Goal: Feedback & Contribution: Contribute content

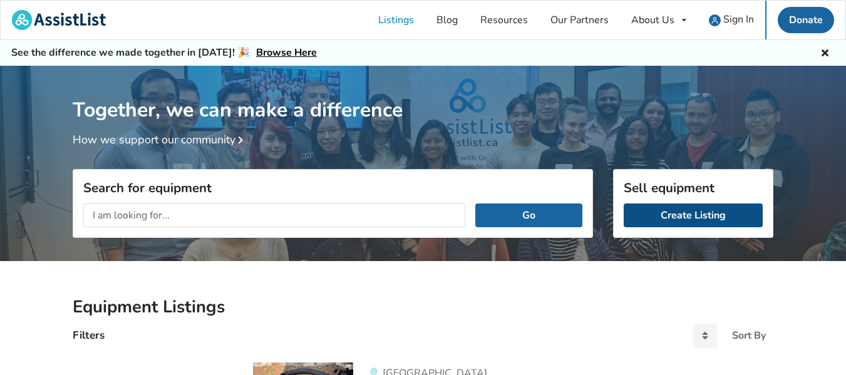
click at [707, 210] on link "Create Listing" at bounding box center [693, 216] width 139 height 24
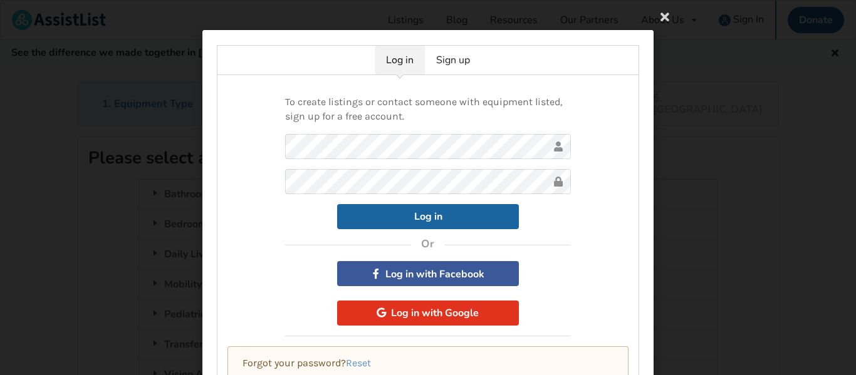
click at [415, 311] on button "Log in with Google" at bounding box center [428, 313] width 182 height 25
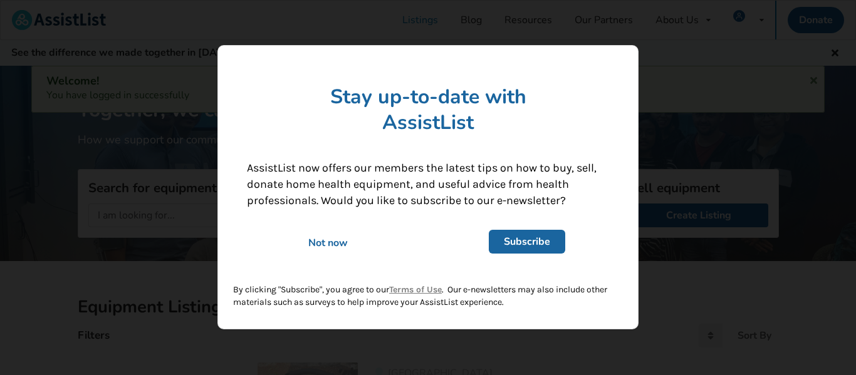
click at [324, 237] on div "Not now" at bounding box center [328, 243] width 180 height 14
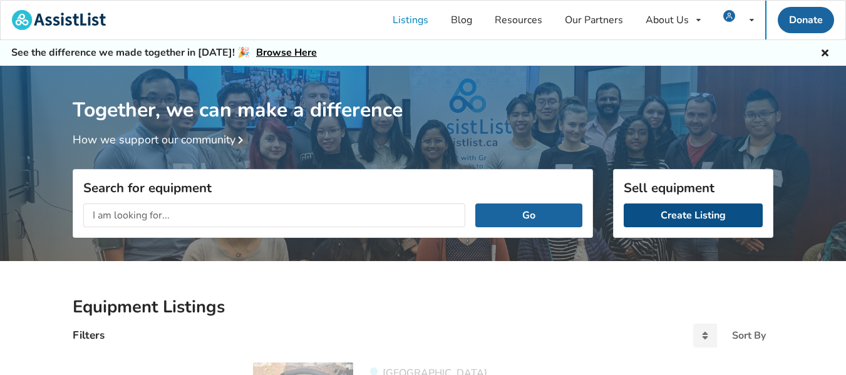
click at [699, 222] on link "Create Listing" at bounding box center [693, 216] width 139 height 24
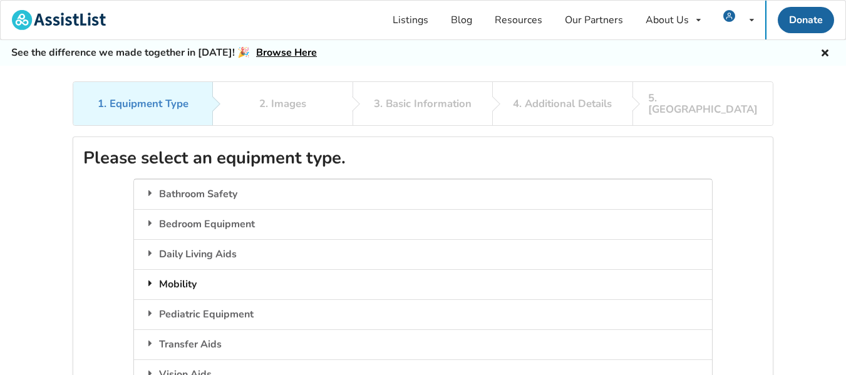
click at [184, 271] on div "Mobility" at bounding box center [423, 284] width 578 height 30
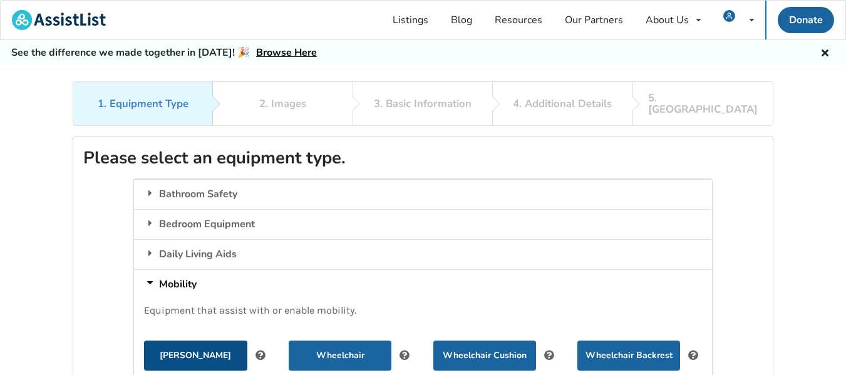
click at [193, 341] on button "[PERSON_NAME]" at bounding box center [195, 356] width 103 height 30
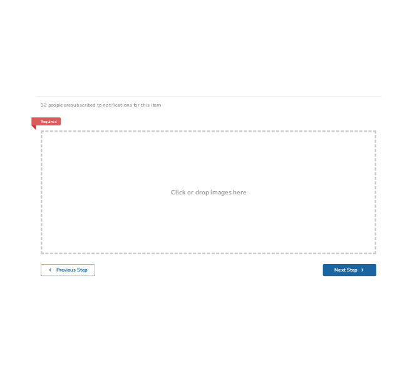
scroll to position [197, 0]
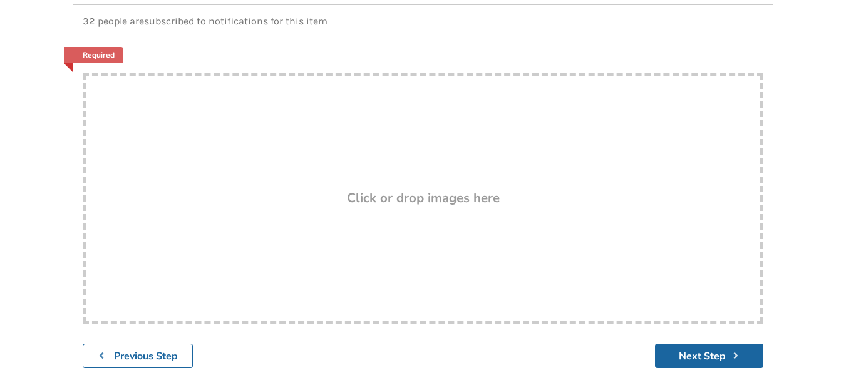
click at [404, 190] on h3 "Click or drop images here" at bounding box center [423, 198] width 153 height 16
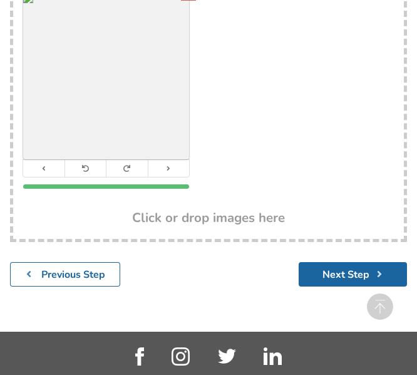
scroll to position [538, 0]
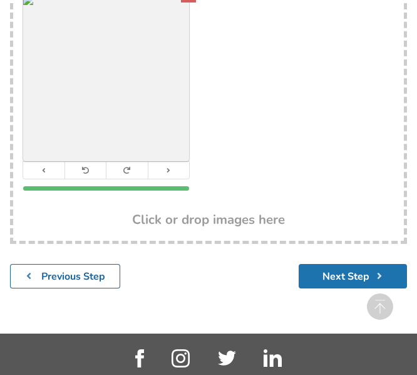
click at [362, 276] on button "Next Step" at bounding box center [353, 276] width 108 height 24
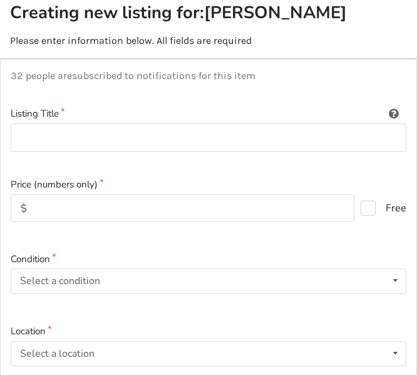
scroll to position [128, 0]
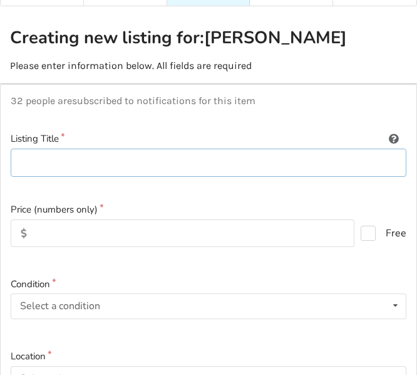
click at [76, 167] on input at bounding box center [209, 162] width 396 height 28
type input "Evolution [PERSON_NAME] Model Mini Piper"
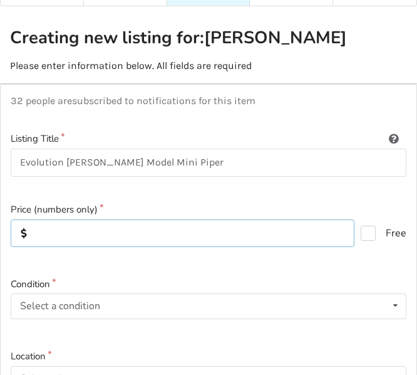
click at [70, 232] on input "text" at bounding box center [183, 233] width 344 height 28
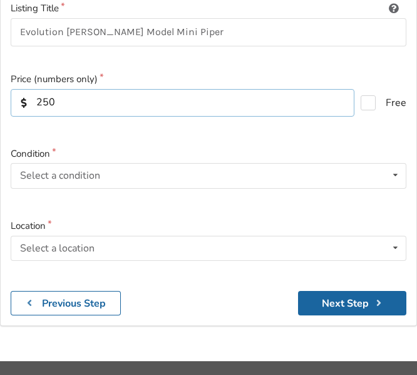
scroll to position [267, 0]
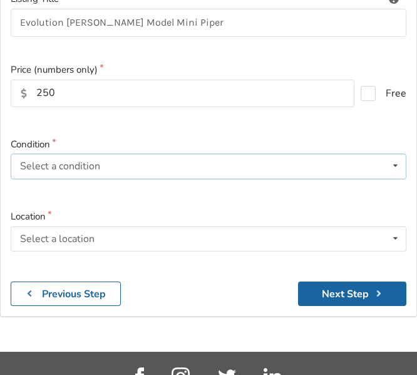
click at [398, 161] on icon at bounding box center [395, 165] width 18 height 23
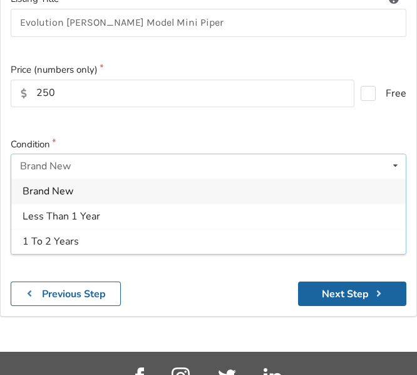
click at [398, 161] on icon at bounding box center [395, 165] width 18 height 23
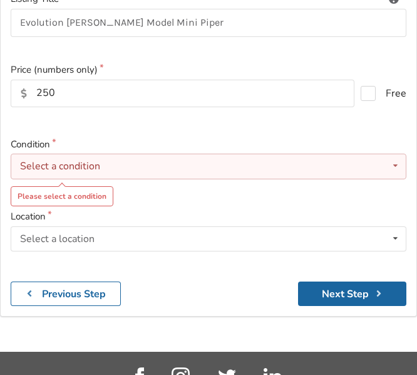
click at [398, 161] on icon at bounding box center [395, 165] width 18 height 23
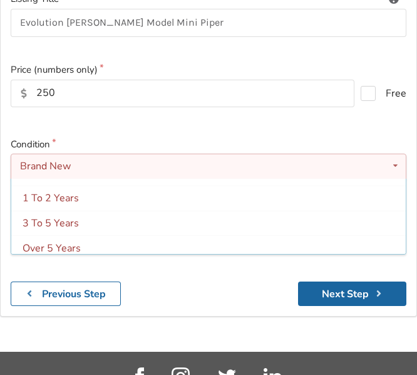
scroll to position [49, 0]
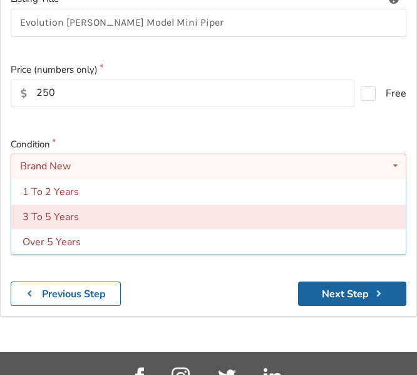
click at [56, 217] on span "3 To 5 Years" at bounding box center [51, 217] width 56 height 14
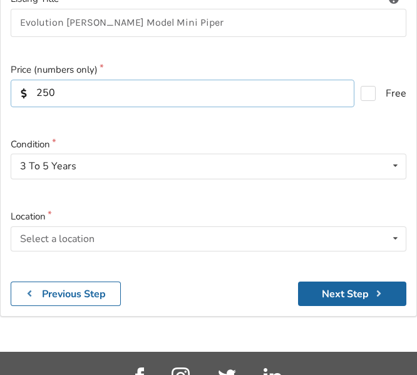
click at [48, 91] on input "250" at bounding box center [183, 94] width 344 height 28
type input "200"
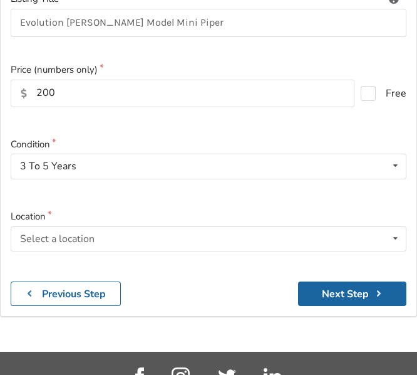
click at [417, 179] on div "32 people are subscribed to notifications for this item Listing Title Evolution…" at bounding box center [208, 130] width 417 height 372
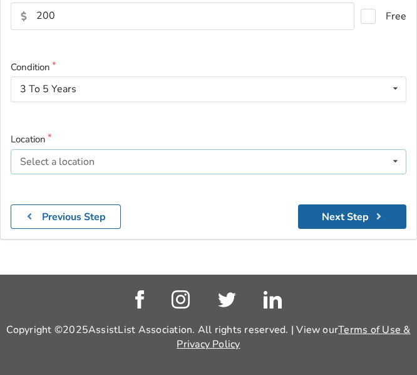
click at [394, 156] on icon at bounding box center [395, 161] width 18 height 23
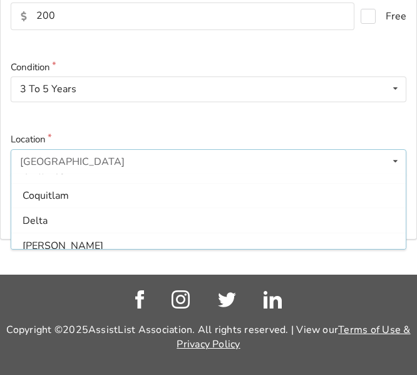
scroll to position [132, 0]
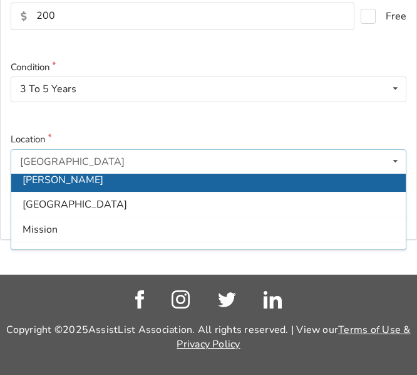
click at [48, 175] on span "[PERSON_NAME]" at bounding box center [63, 180] width 81 height 14
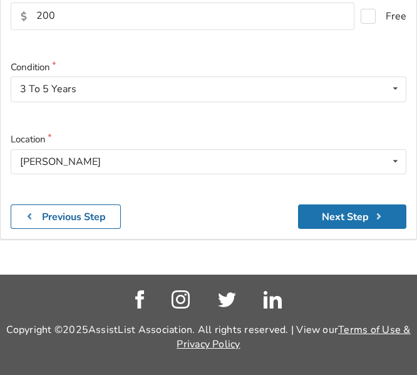
click at [333, 221] on button "Next Step" at bounding box center [352, 216] width 108 height 24
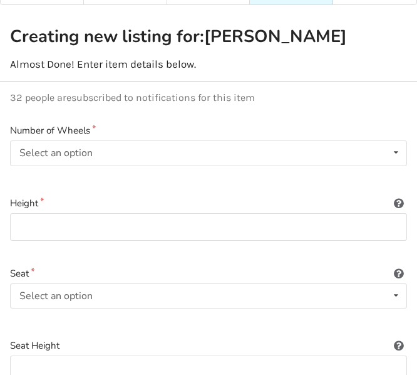
scroll to position [121, 0]
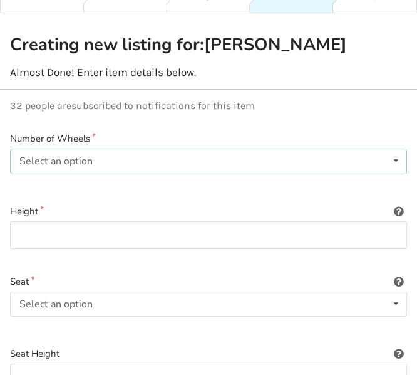
click at [396, 157] on icon at bounding box center [396, 160] width 18 height 23
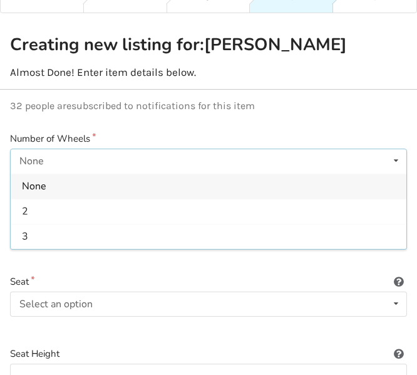
scroll to position [24, 0]
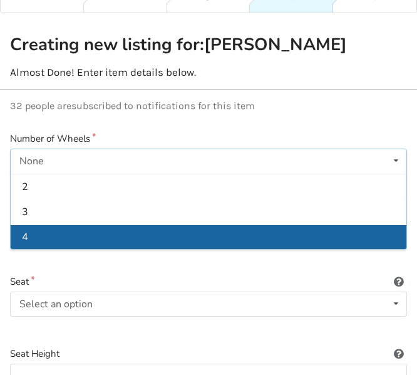
click at [47, 243] on div "4" at bounding box center [209, 236] width 396 height 25
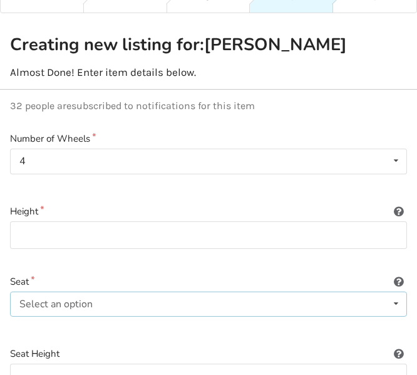
click at [395, 302] on icon at bounding box center [396, 303] width 18 height 23
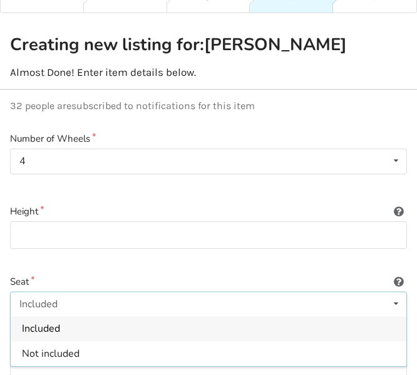
click at [48, 326] on span "Included" at bounding box center [41, 329] width 38 height 14
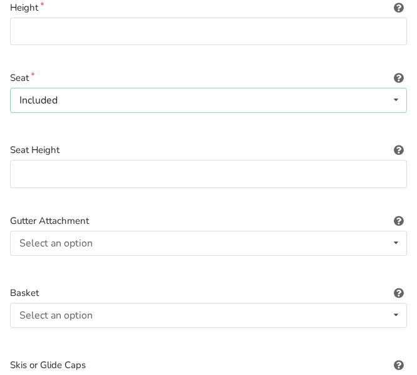
scroll to position [322, 0]
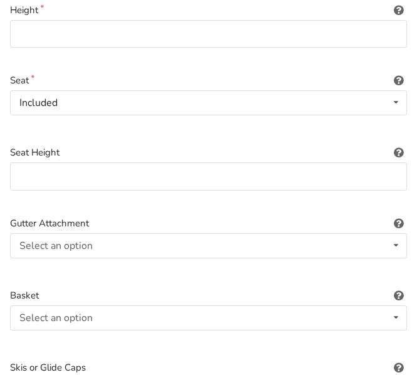
click at [399, 152] on icon at bounding box center [399, 150] width 12 height 10
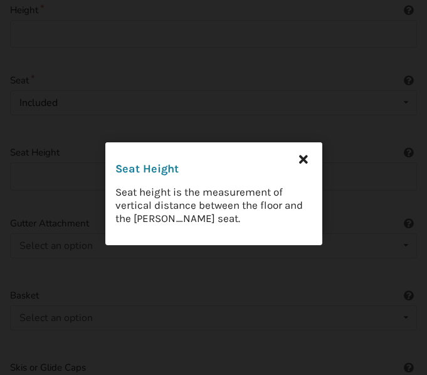
click at [307, 155] on icon at bounding box center [303, 158] width 23 height 23
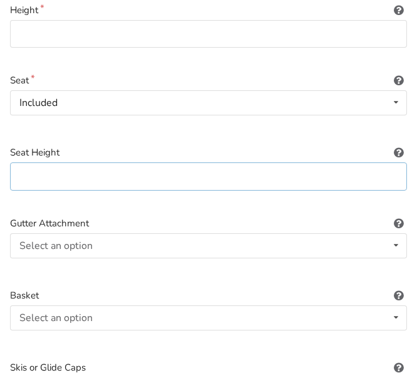
click at [182, 179] on input at bounding box center [208, 176] width 397 height 28
type input "19 inches (49 cm)"
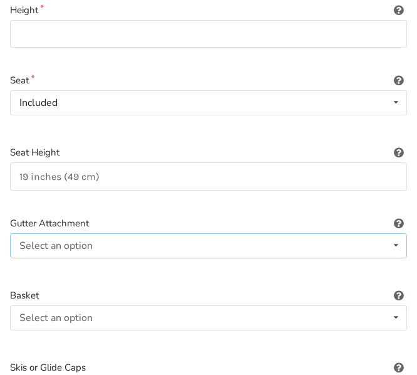
click at [395, 242] on icon at bounding box center [396, 245] width 18 height 23
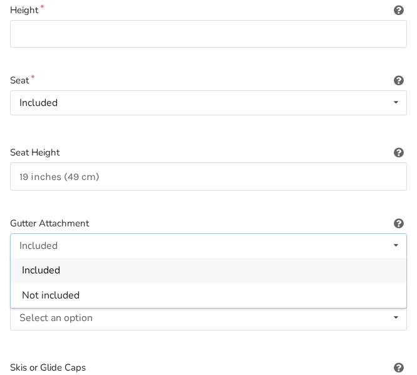
click at [397, 221] on icon at bounding box center [399, 221] width 12 height 10
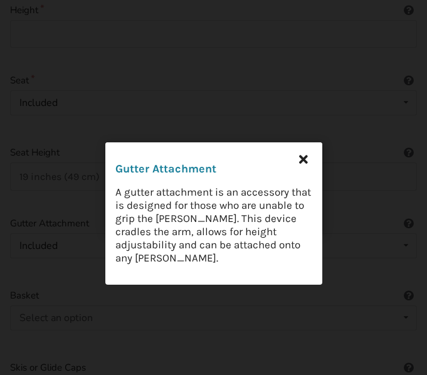
click at [301, 155] on icon at bounding box center [303, 158] width 23 height 23
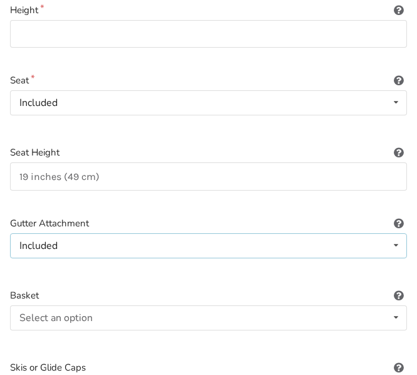
click at [395, 249] on icon at bounding box center [396, 245] width 18 height 23
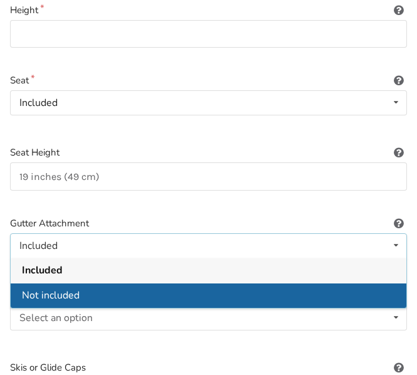
click at [81, 296] on div "Not included" at bounding box center [209, 295] width 396 height 25
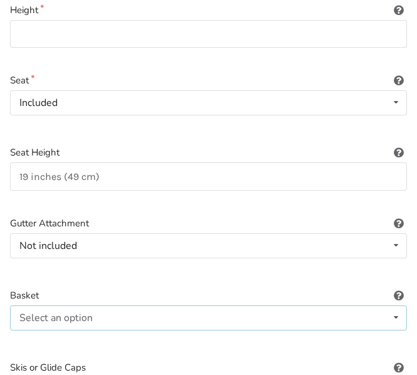
click at [397, 315] on icon at bounding box center [396, 317] width 18 height 23
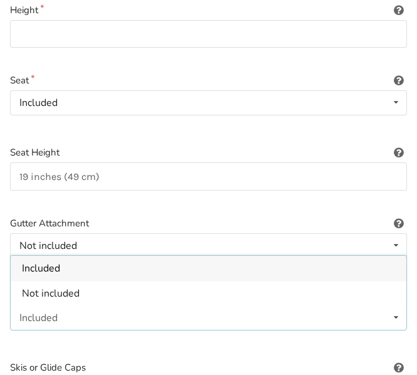
click at [60, 269] on span "Included" at bounding box center [41, 269] width 38 height 14
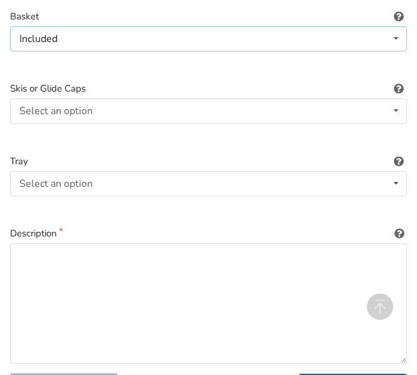
scroll to position [599, 0]
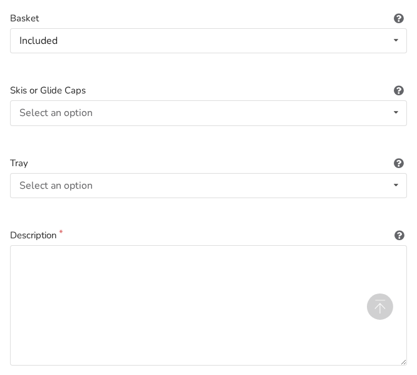
click at [398, 92] on icon at bounding box center [399, 88] width 12 height 10
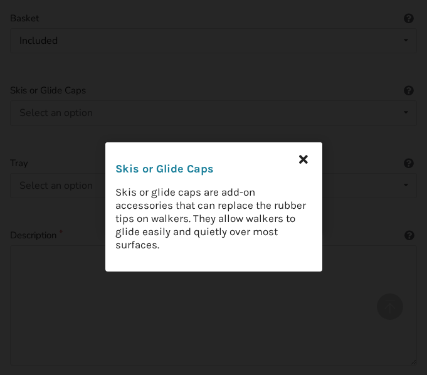
click at [301, 160] on icon at bounding box center [303, 158] width 23 height 23
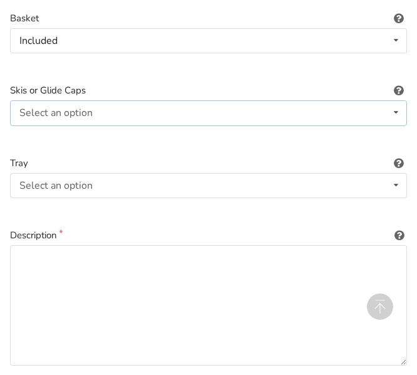
click at [397, 112] on icon at bounding box center [396, 112] width 18 height 23
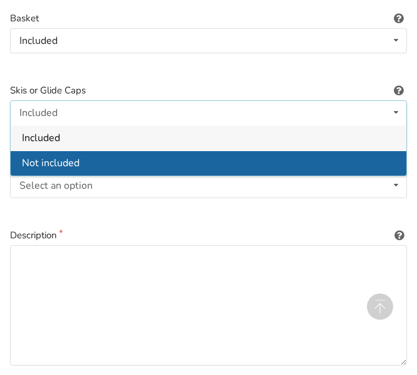
click at [160, 162] on div "Not included" at bounding box center [209, 162] width 396 height 25
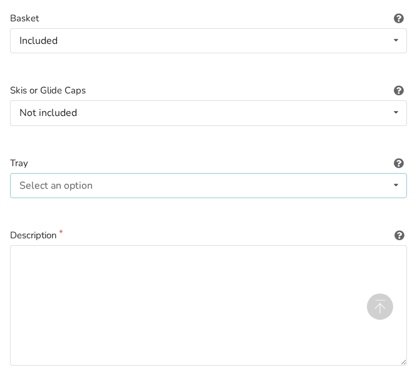
click at [393, 184] on icon at bounding box center [396, 185] width 18 height 23
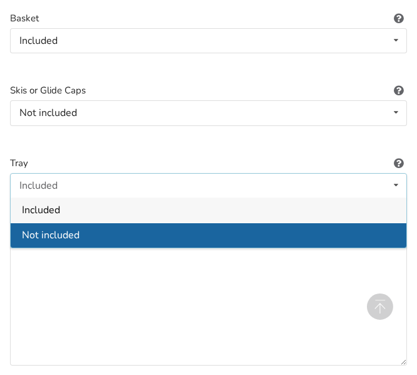
click at [80, 234] on div "Not included" at bounding box center [209, 234] width 396 height 25
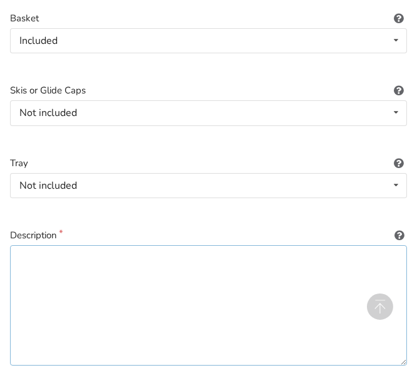
click at [52, 272] on textarea at bounding box center [208, 305] width 397 height 120
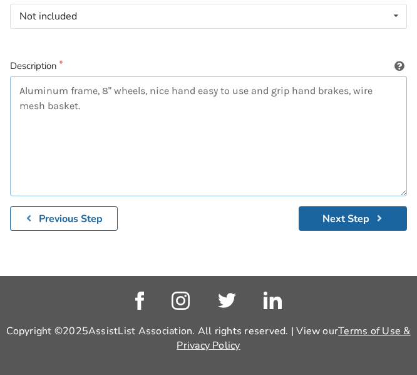
scroll to position [769, 0]
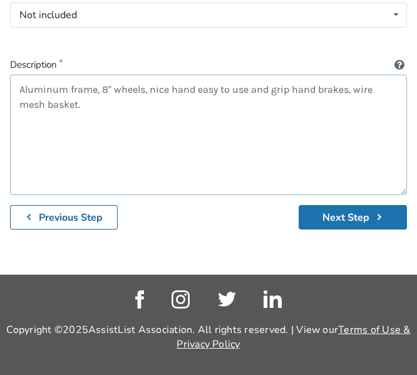
type textarea "Aluminum frame, 8" wheels, nice hand easy to use and grip hand brakes, wire mes…"
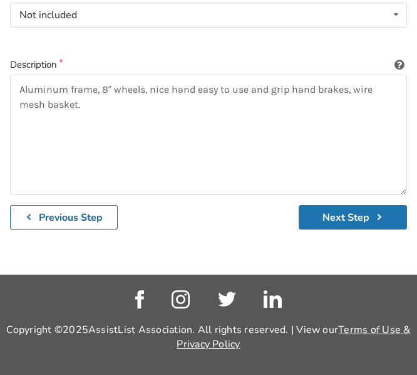
click at [346, 214] on button "Next Step" at bounding box center [353, 217] width 108 height 24
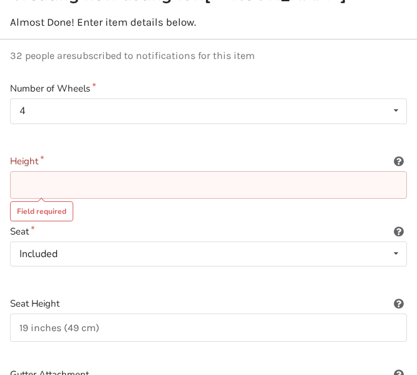
scroll to position [169, 0]
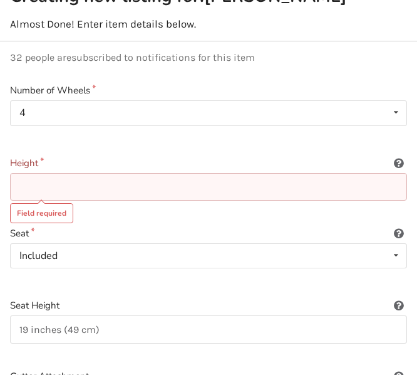
click at [50, 189] on input at bounding box center [208, 187] width 397 height 28
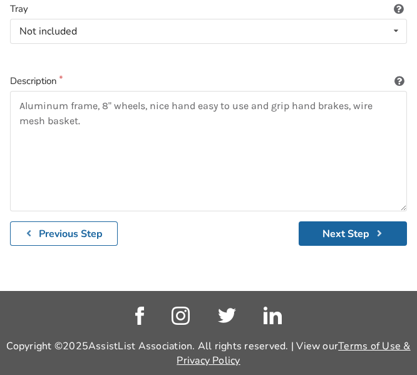
scroll to position [755, 0]
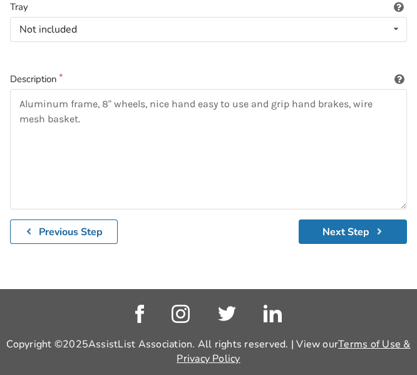
type input "19" (49 cm)"
click at [345, 229] on button "Next Step" at bounding box center [353, 231] width 108 height 24
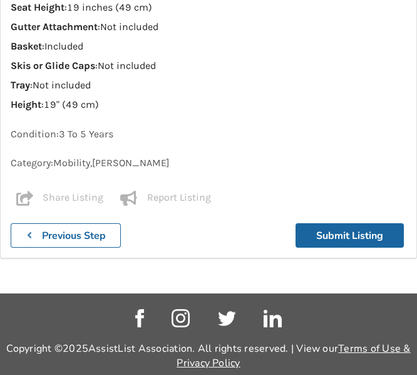
scroll to position [1045, 0]
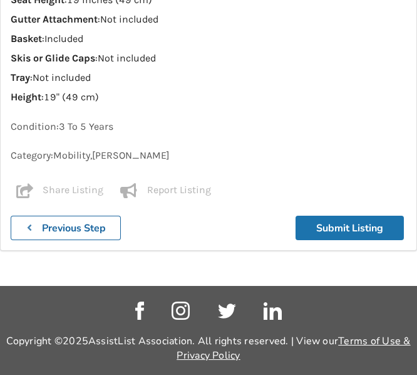
click at [362, 220] on button "Submit Listing" at bounding box center [350, 227] width 108 height 24
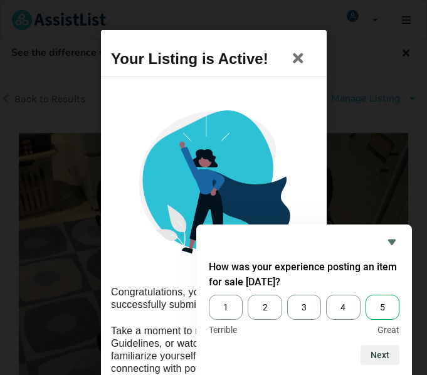
click at [382, 299] on span "5" at bounding box center [382, 306] width 34 height 25
click at [365, 294] on input "5" at bounding box center [365, 294] width 0 height 0
click at [379, 355] on button "Next" at bounding box center [379, 355] width 39 height 20
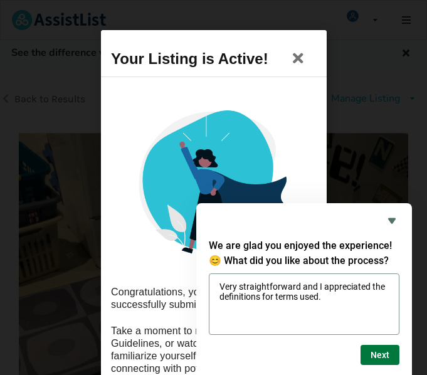
type textarea "Very straightforward and I appreciated the definitions for terms used."
click at [379, 355] on button "Next" at bounding box center [379, 355] width 39 height 20
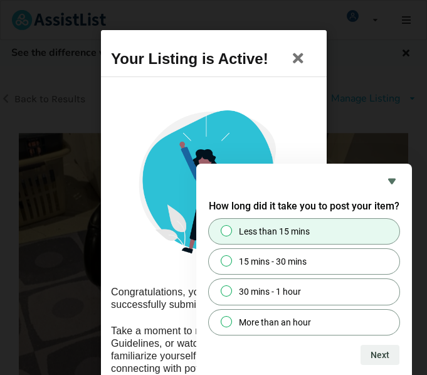
click at [228, 229] on input "Less than 15 mins" at bounding box center [226, 230] width 8 height 8
radio input "true"
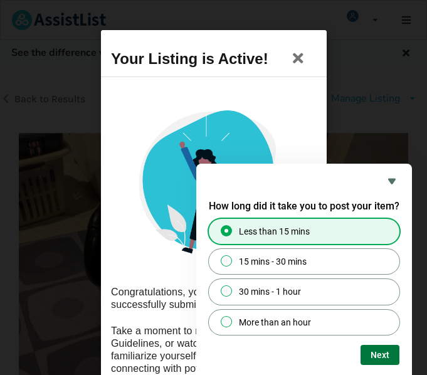
click at [376, 356] on button "Next" at bounding box center [379, 355] width 39 height 20
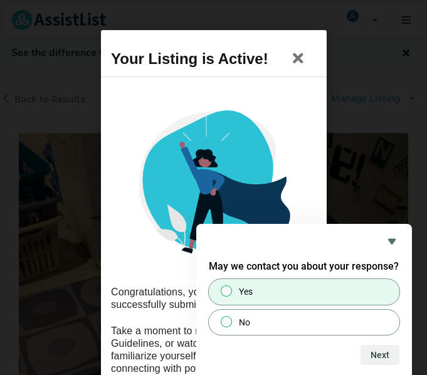
click at [227, 294] on input "Yes" at bounding box center [226, 291] width 8 height 8
radio input "true"
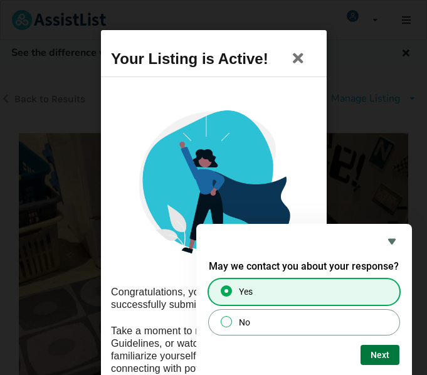
click at [383, 354] on button "Next" at bounding box center [379, 355] width 39 height 20
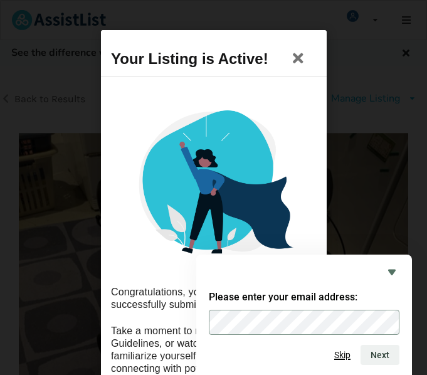
click at [338, 353] on button "Skip" at bounding box center [342, 355] width 16 height 10
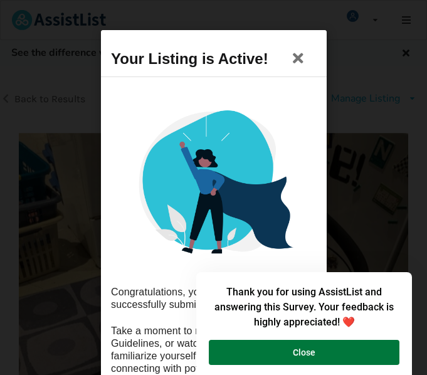
click at [299, 346] on button "Close" at bounding box center [304, 352] width 190 height 25
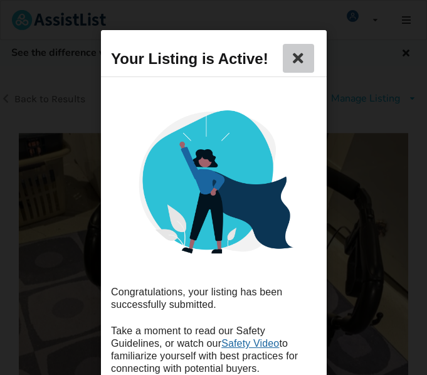
click at [296, 54] on icon at bounding box center [298, 58] width 18 height 15
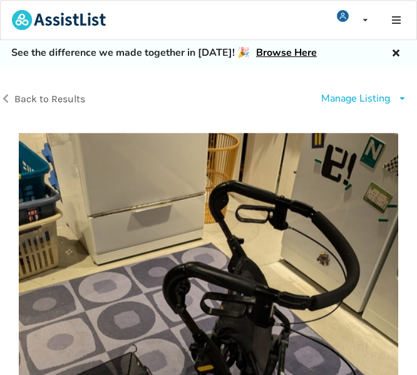
click at [51, 94] on span "Back to Results" at bounding box center [49, 99] width 71 height 12
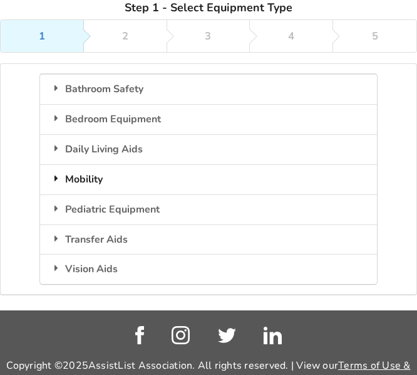
click at [81, 182] on div "Mobility" at bounding box center [208, 179] width 336 height 30
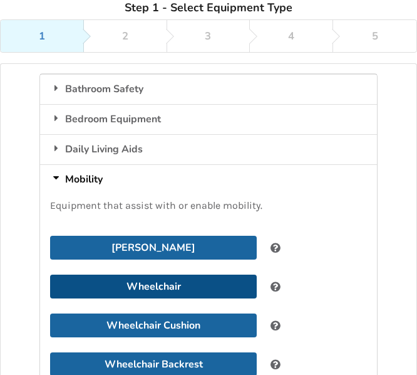
click at [163, 283] on button "Wheelchair" at bounding box center [153, 286] width 207 height 24
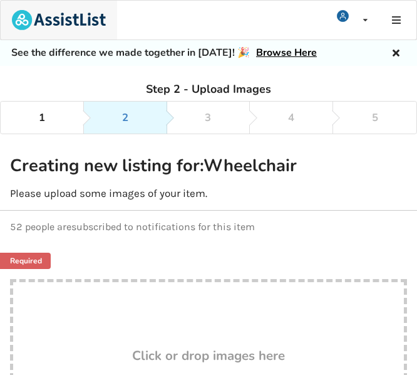
click at [83, 20] on img at bounding box center [59, 20] width 94 height 20
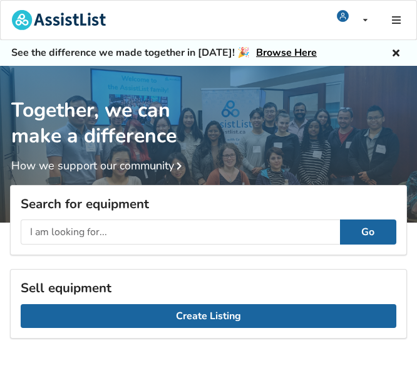
click at [113, 234] on input "text" at bounding box center [180, 231] width 319 height 25
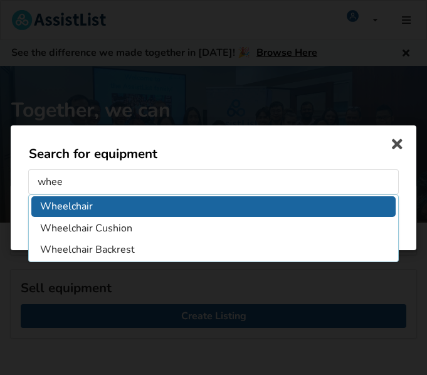
click at [81, 210] on li "Wheelchair" at bounding box center [213, 206] width 364 height 20
type input "Wheelchair"
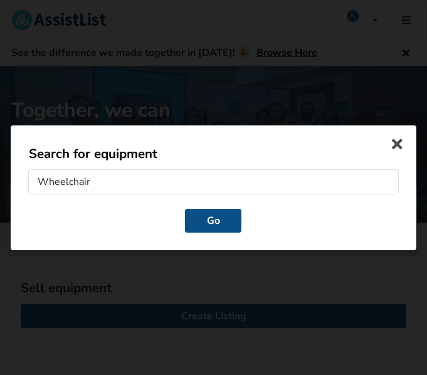
click at [227, 220] on button "Go" at bounding box center [213, 220] width 56 height 24
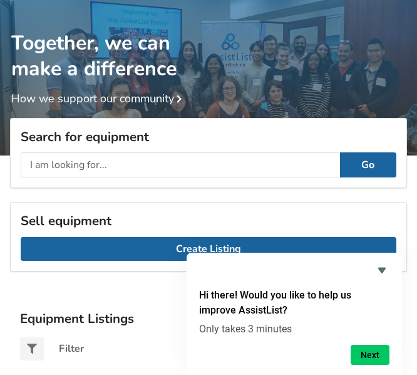
scroll to position [123, 0]
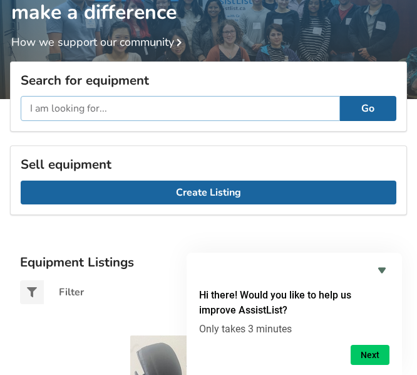
click at [63, 106] on input "text" at bounding box center [180, 108] width 319 height 25
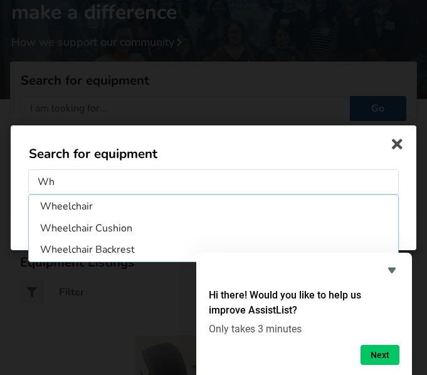
type input "W"
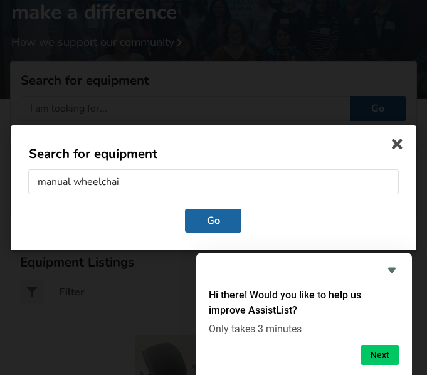
type input "manual wheelchair"
click button "Go" at bounding box center [213, 220] width 56 height 24
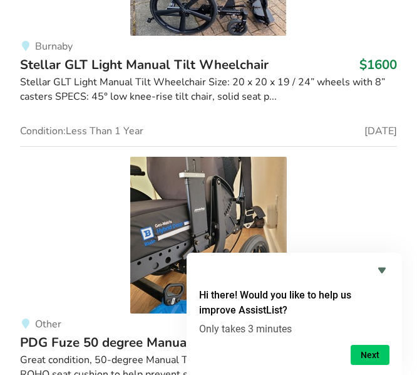
scroll to position [4029, 0]
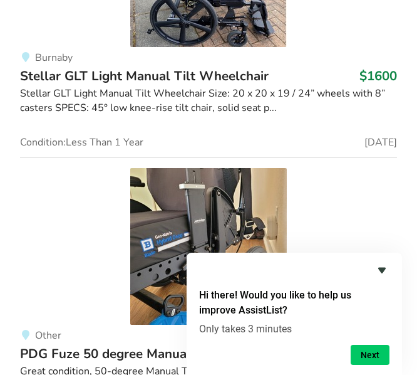
click at [379, 269] on icon "Hide survey" at bounding box center [382, 269] width 15 height 15
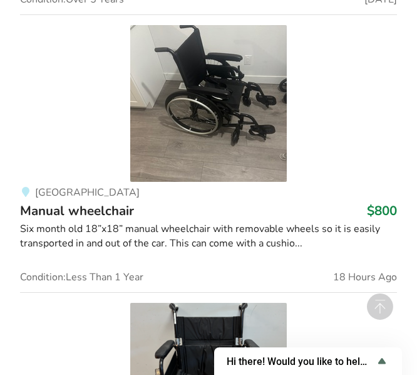
scroll to position [0, 0]
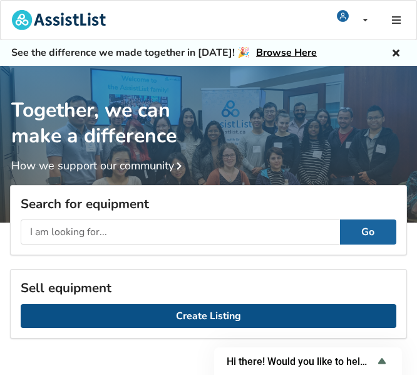
click at [205, 314] on link "Create Listing" at bounding box center [209, 316] width 376 height 24
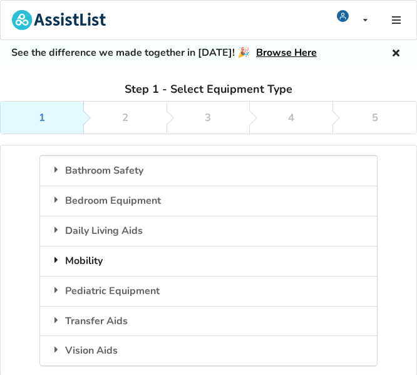
click at [91, 261] on div "Mobility" at bounding box center [208, 261] width 336 height 30
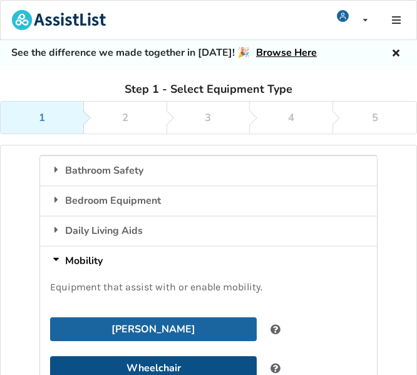
click at [165, 366] on button "Wheelchair" at bounding box center [153, 368] width 207 height 24
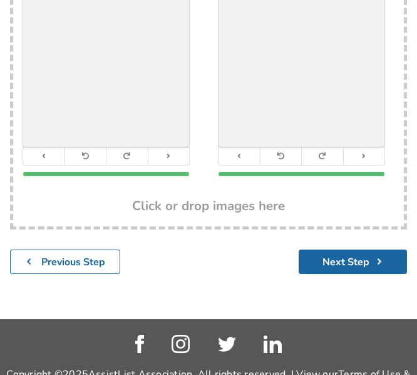
scroll to position [333, 0]
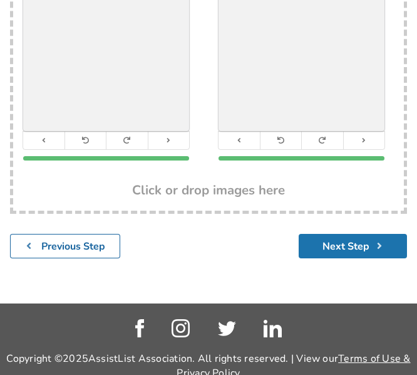
click at [359, 244] on button "Next Step" at bounding box center [353, 246] width 108 height 24
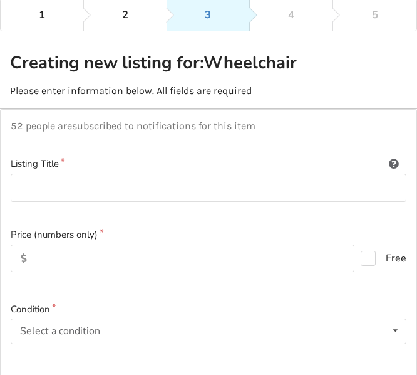
scroll to position [104, 0]
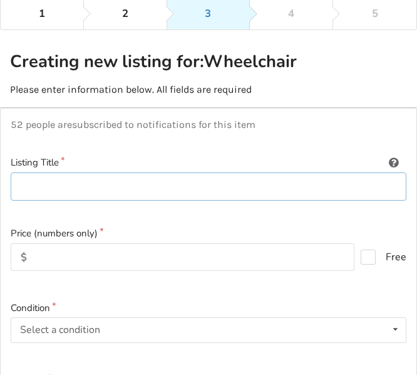
click at [38, 182] on input at bounding box center [209, 186] width 396 height 28
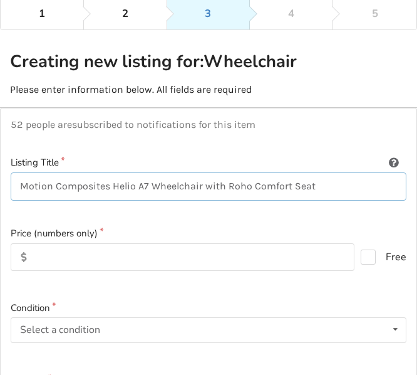
type input "Motion Composites Helio A7 Wheelchair with Roho Comfort Seat"
click at [68, 257] on input "text" at bounding box center [183, 257] width 344 height 28
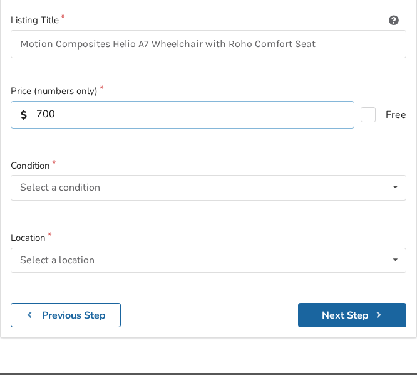
scroll to position [245, 0]
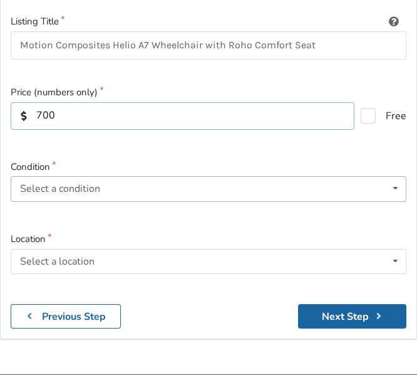
type input "700"
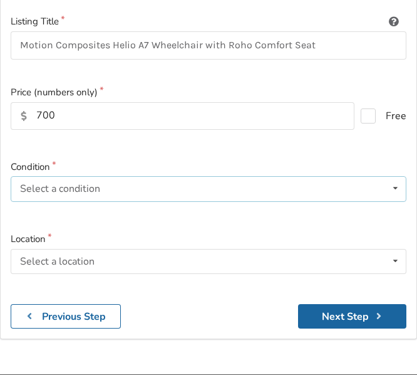
click at [66, 189] on div "Select a condition" at bounding box center [60, 189] width 80 height 10
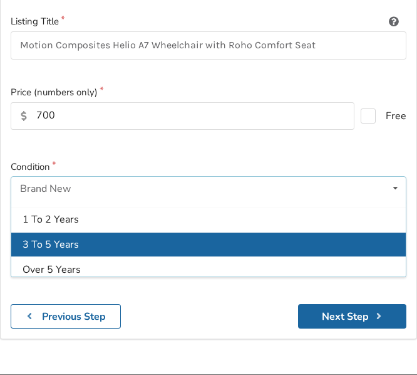
scroll to position [43, 0]
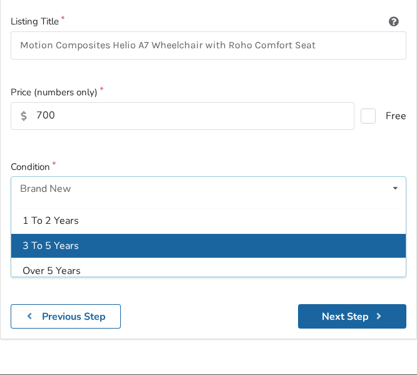
click at [73, 248] on span "3 To 5 Years" at bounding box center [51, 246] width 56 height 14
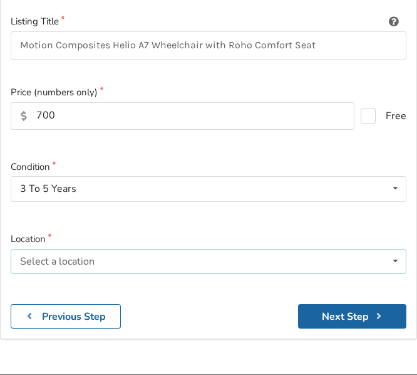
click at [56, 263] on div "Select a location" at bounding box center [57, 261] width 75 height 10
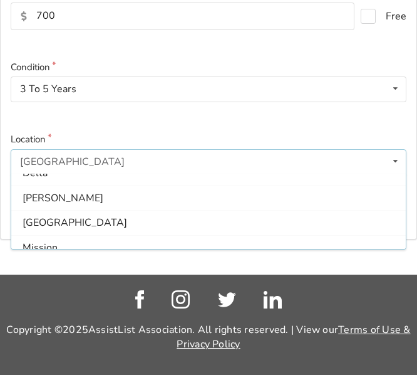
scroll to position [122, 0]
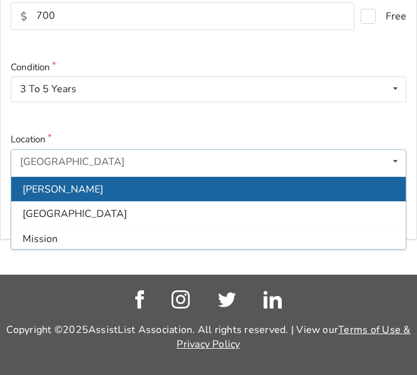
click at [60, 184] on div "[PERSON_NAME]" at bounding box center [208, 188] width 395 height 25
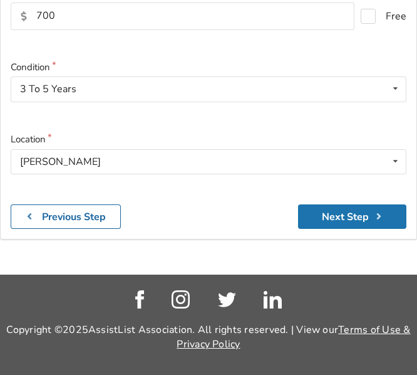
click at [338, 224] on button "Next Step" at bounding box center [352, 216] width 108 height 24
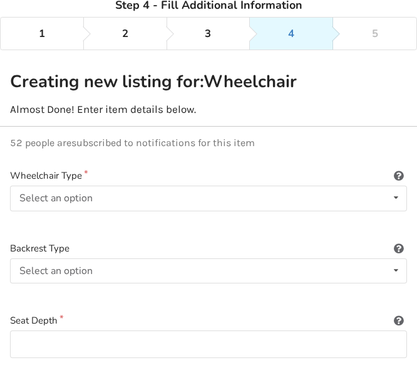
scroll to position [76, 0]
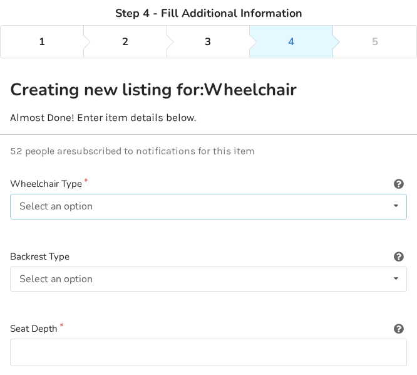
click at [396, 205] on icon at bounding box center [396, 205] width 18 height 23
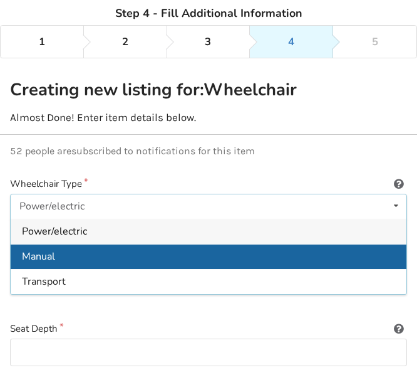
click at [62, 252] on div "Manual" at bounding box center [209, 256] width 396 height 25
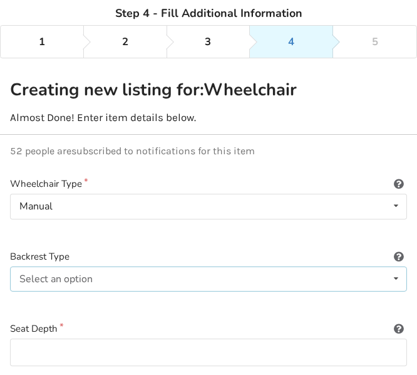
click at [401, 277] on icon at bounding box center [396, 278] width 18 height 23
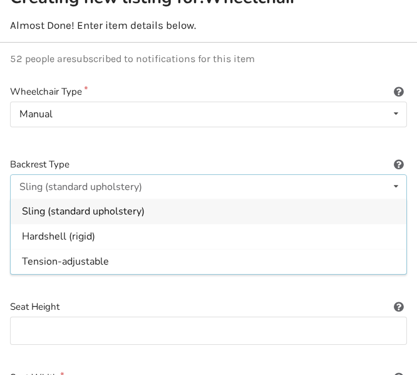
scroll to position [194, 0]
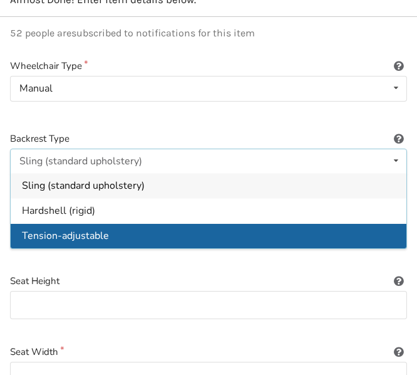
click at [88, 235] on span "Tension-adjustable" at bounding box center [65, 236] width 87 height 14
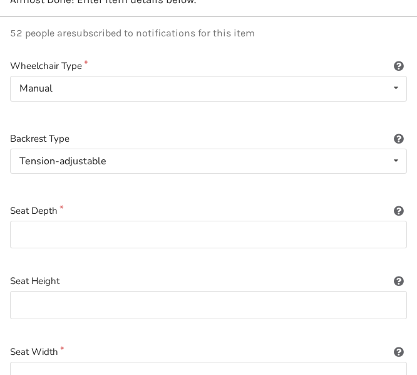
click at [398, 142] on icon at bounding box center [399, 137] width 12 height 10
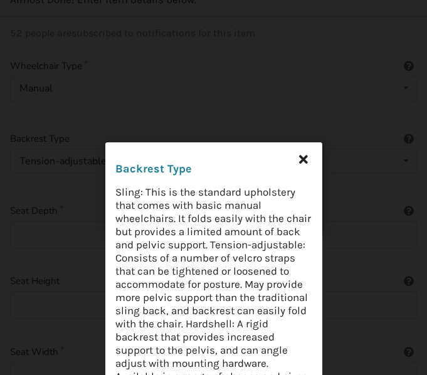
click at [301, 162] on icon at bounding box center [303, 158] width 23 height 23
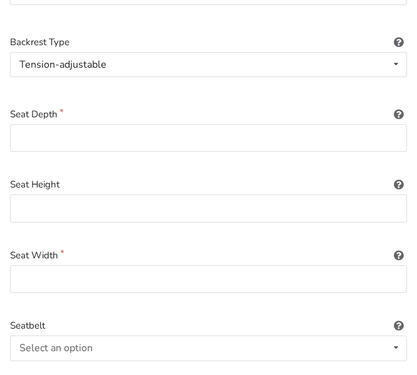
scroll to position [286, 0]
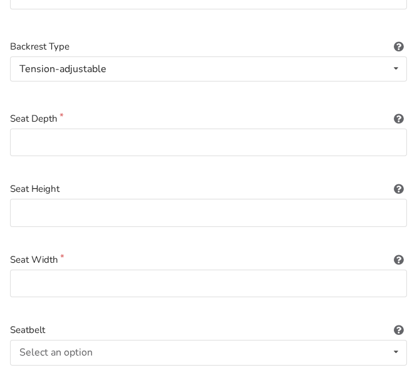
click at [397, 117] on icon at bounding box center [399, 116] width 12 height 10
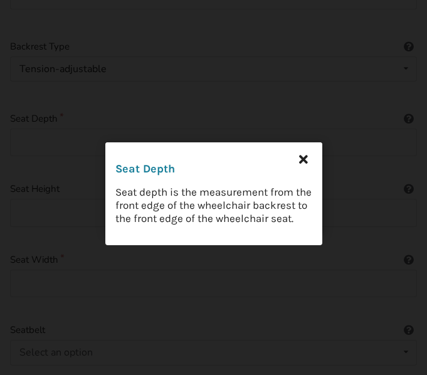
click at [308, 153] on icon at bounding box center [303, 158] width 23 height 23
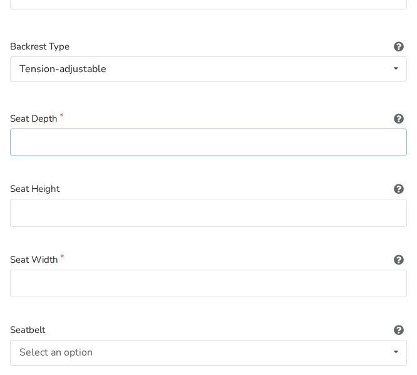
click at [85, 145] on input at bounding box center [208, 142] width 397 height 28
type input "20" (50 cm)"
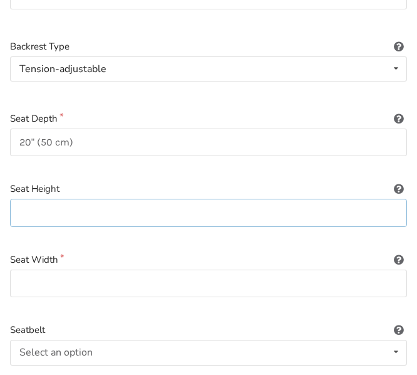
click at [60, 214] on input at bounding box center [208, 213] width 397 height 28
click at [398, 187] on icon at bounding box center [399, 187] width 12 height 10
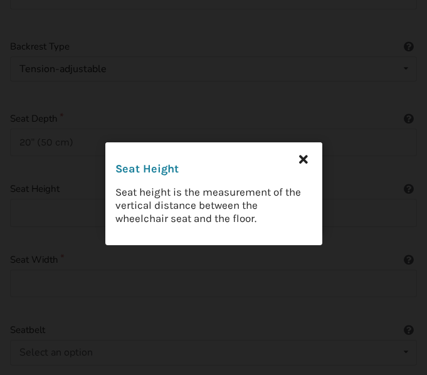
click at [306, 158] on icon at bounding box center [303, 158] width 23 height 23
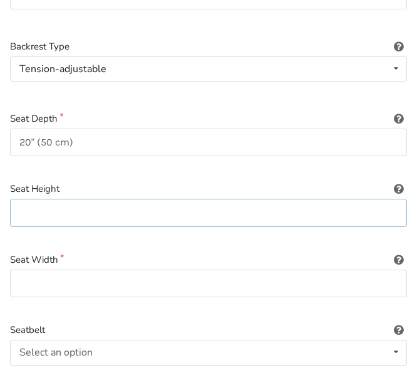
click at [61, 212] on input at bounding box center [208, 213] width 397 height 28
type input "16" (40 cm)"
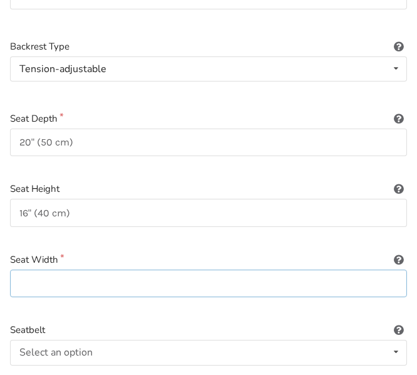
click at [60, 283] on input at bounding box center [208, 283] width 397 height 28
click at [400, 260] on icon at bounding box center [399, 257] width 12 height 10
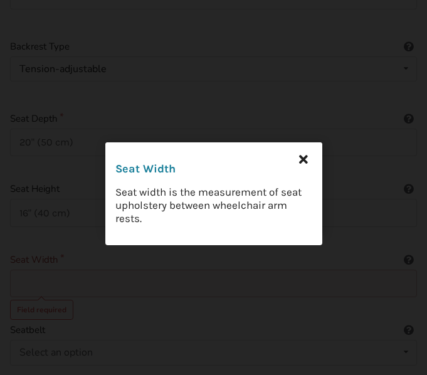
click at [307, 163] on icon at bounding box center [303, 158] width 23 height 23
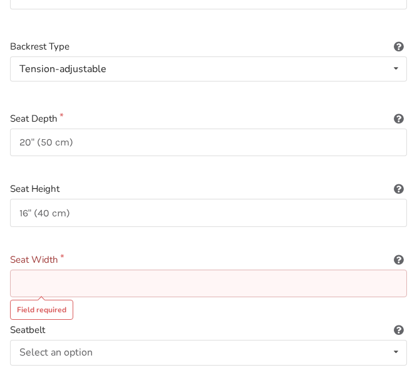
click at [60, 281] on input at bounding box center [208, 283] width 397 height 28
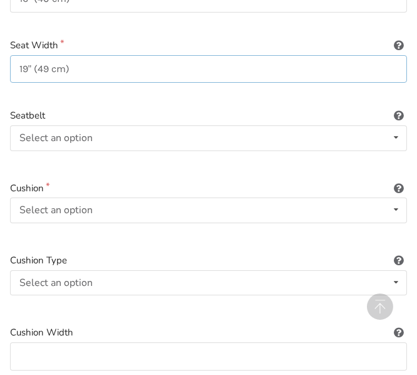
scroll to position [487, 0]
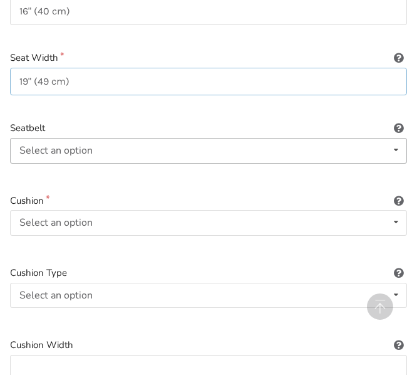
type input "19" (49 cm)"
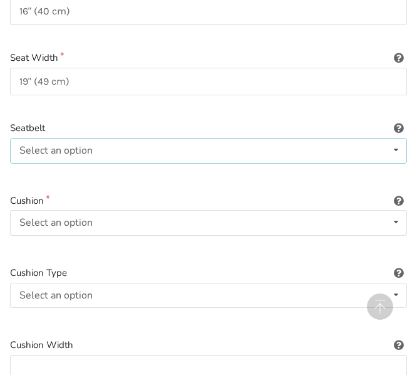
click at [63, 150] on div "Select an option" at bounding box center [55, 150] width 73 height 10
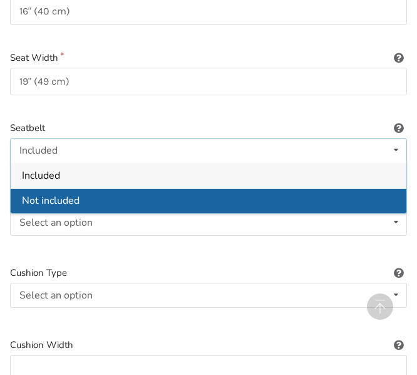
click at [73, 199] on span "Not included" at bounding box center [51, 201] width 58 height 14
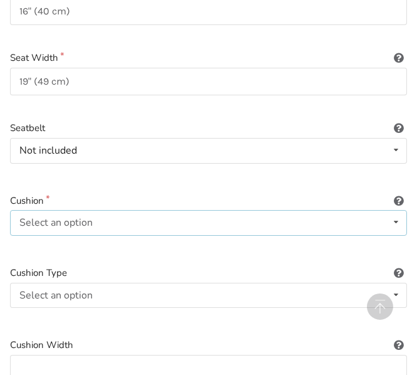
click at [394, 219] on icon at bounding box center [396, 221] width 18 height 23
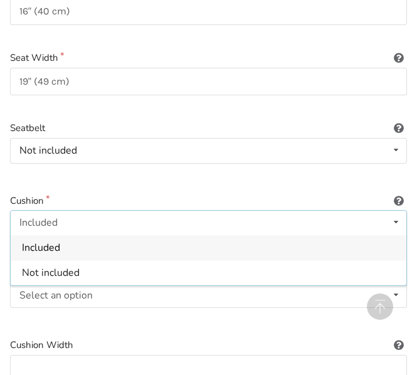
click at [34, 241] on span "Included" at bounding box center [41, 248] width 38 height 14
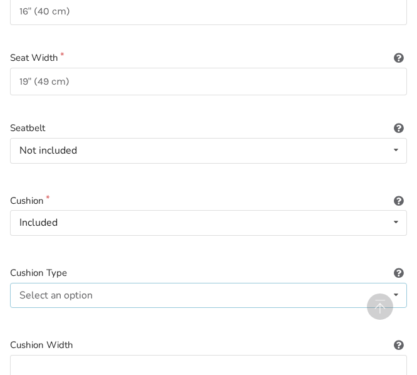
click at [402, 294] on icon at bounding box center [396, 294] width 18 height 23
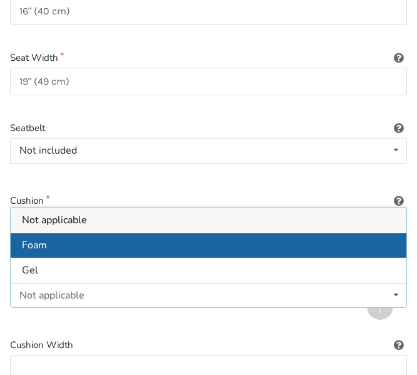
click at [135, 241] on div "Foam" at bounding box center [209, 244] width 396 height 25
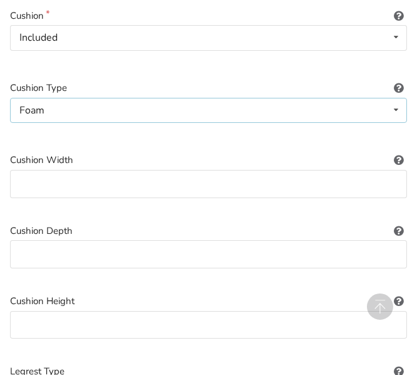
scroll to position [685, 0]
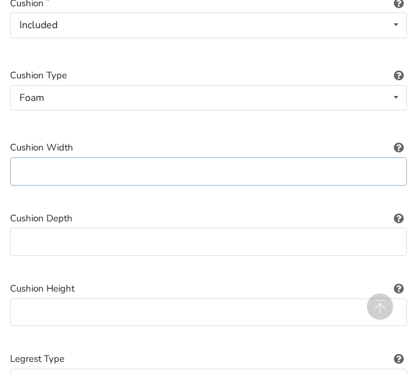
click at [73, 169] on input at bounding box center [208, 171] width 397 height 28
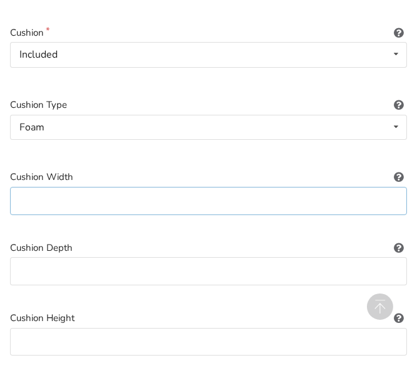
scroll to position [660, 0]
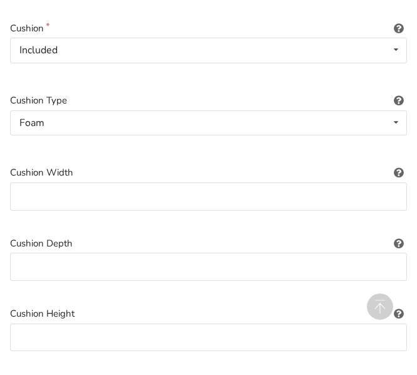
click at [398, 173] on icon at bounding box center [399, 170] width 12 height 10
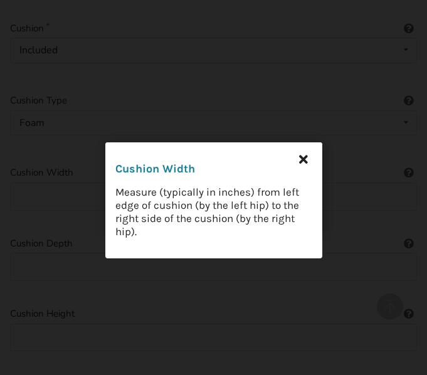
click at [300, 159] on icon at bounding box center [303, 158] width 23 height 23
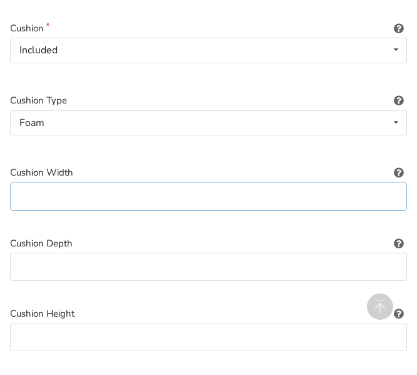
click at [51, 196] on input at bounding box center [208, 196] width 397 height 28
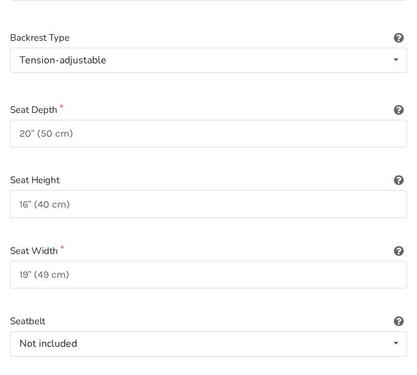
scroll to position [290, 0]
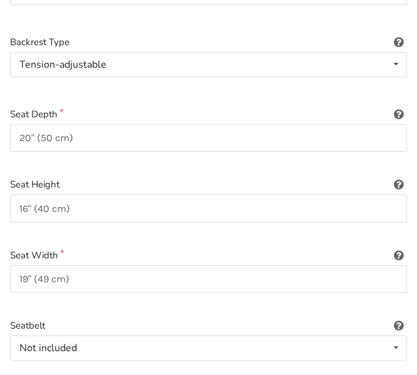
type input "19" (49 cm)"
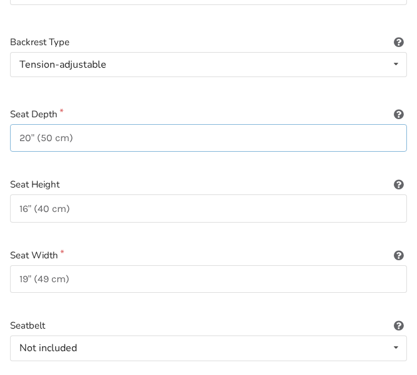
drag, startPoint x: 95, startPoint y: 143, endPoint x: -1, endPoint y: 126, distance: 96.7
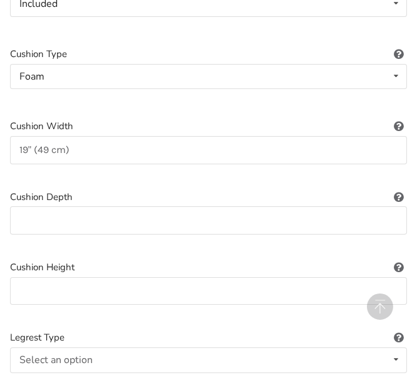
scroll to position [702, 0]
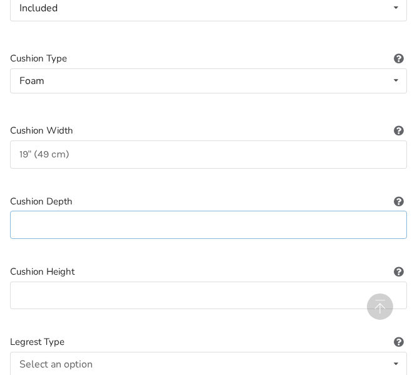
click at [38, 224] on input at bounding box center [208, 224] width 397 height 28
paste input "20" (50 cm)"
type input "20" (50 cm)"
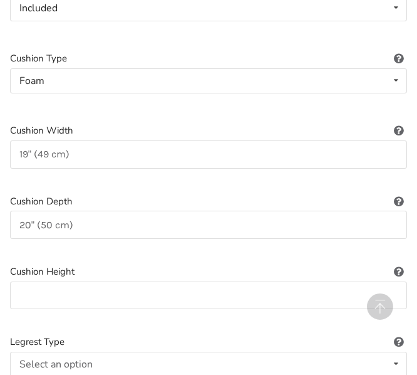
click at [399, 269] on icon at bounding box center [399, 269] width 12 height 10
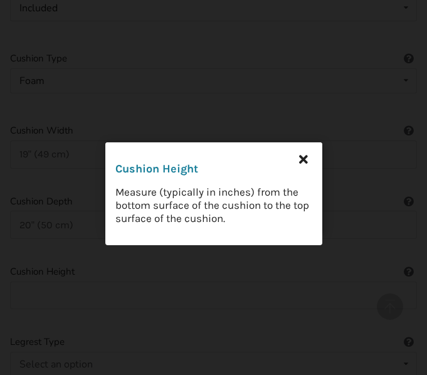
click at [302, 155] on icon at bounding box center [303, 158] width 23 height 23
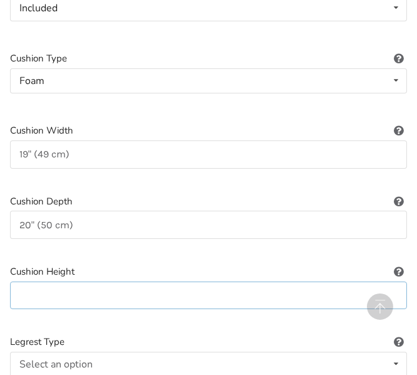
click at [36, 297] on input at bounding box center [208, 295] width 397 height 28
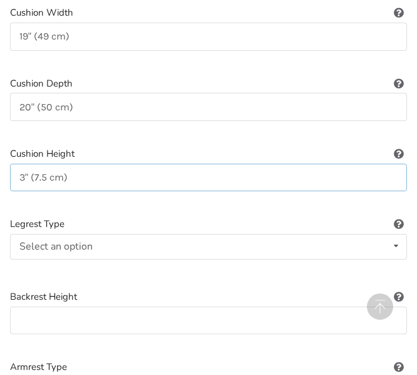
scroll to position [815, 0]
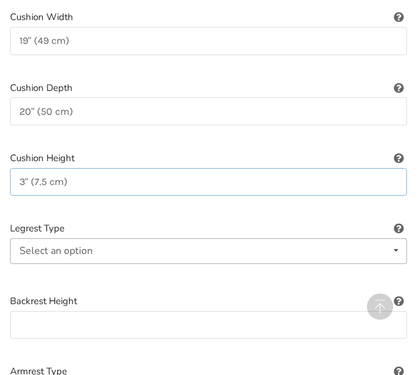
type input "3" (7.5 cm)"
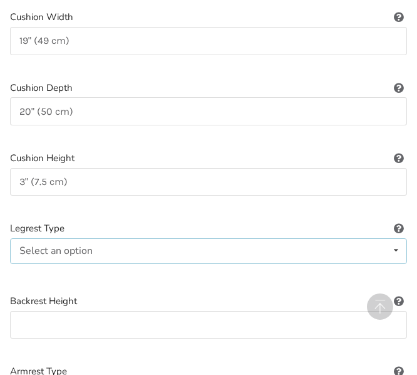
click at [393, 247] on icon at bounding box center [396, 250] width 18 height 23
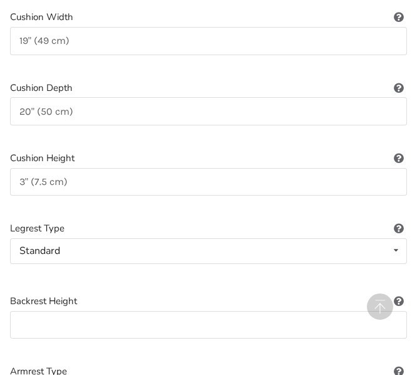
click at [401, 227] on icon at bounding box center [399, 226] width 12 height 10
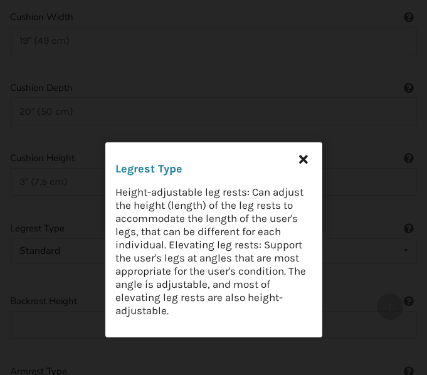
click at [305, 157] on icon at bounding box center [303, 158] width 23 height 23
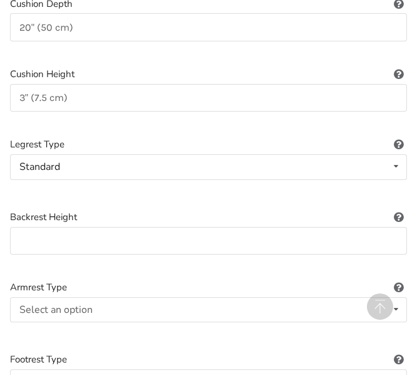
scroll to position [916, 0]
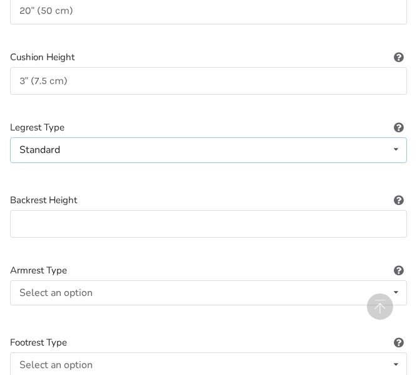
click at [399, 151] on icon at bounding box center [396, 149] width 18 height 23
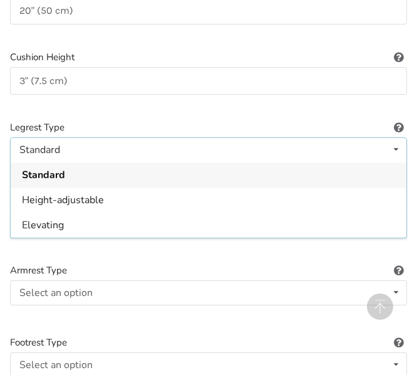
click at [398, 124] on icon at bounding box center [399, 125] width 12 height 10
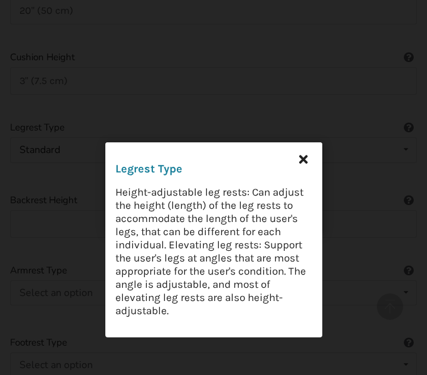
click at [299, 158] on icon at bounding box center [303, 158] width 23 height 23
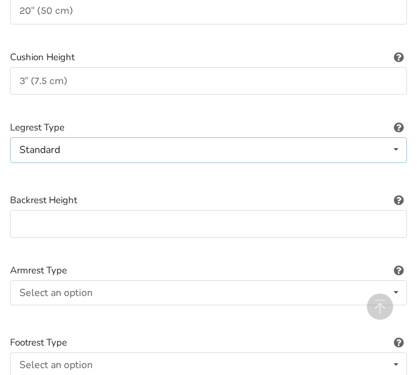
click at [392, 152] on icon at bounding box center [396, 149] width 18 height 23
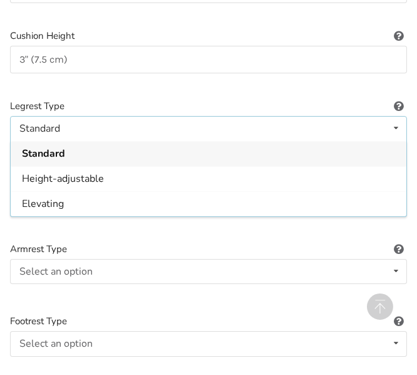
scroll to position [954, 0]
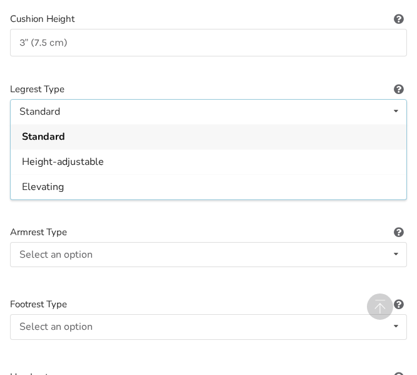
click at [295, 218] on div "Wheelchair Type Manual Power/electric Manual Transport Tilt Backrest Type Tensi…" at bounding box center [208, 280] width 417 height 1984
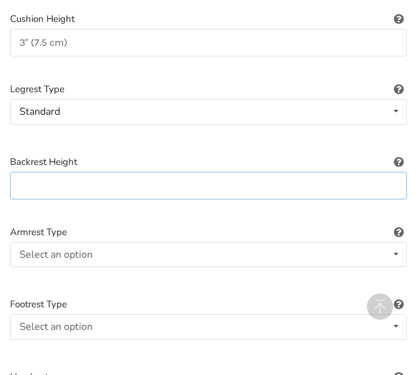
click at [130, 180] on input at bounding box center [208, 186] width 397 height 28
type input "18" (46 cm)"
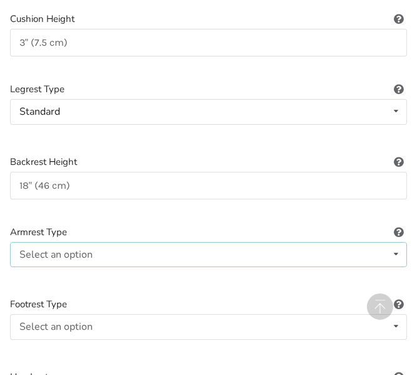
click at [397, 254] on icon at bounding box center [396, 253] width 18 height 23
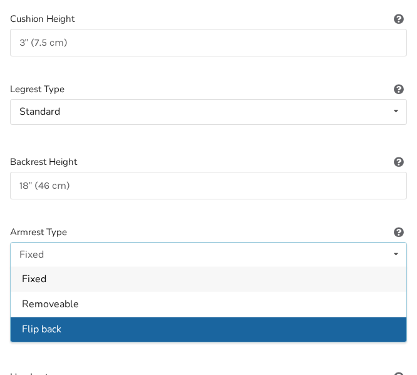
click at [37, 326] on span "Flip back" at bounding box center [41, 330] width 39 height 14
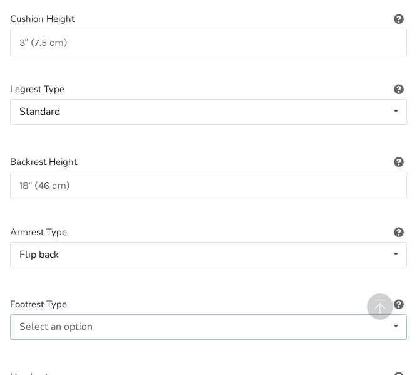
click at [398, 329] on icon at bounding box center [396, 325] width 18 height 23
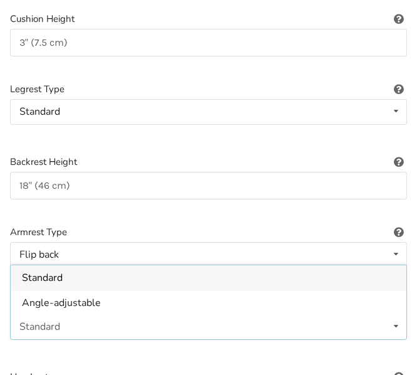
click at [212, 207] on div at bounding box center [208, 209] width 397 height 11
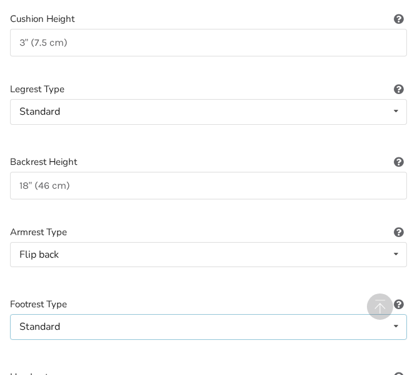
click at [398, 326] on icon at bounding box center [396, 325] width 18 height 23
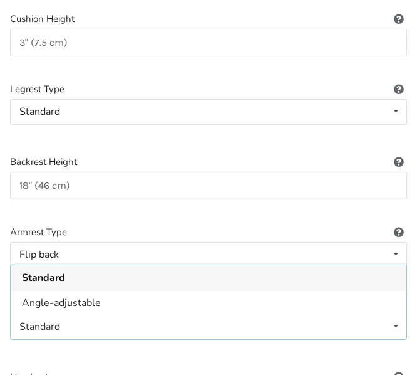
click at [395, 326] on icon at bounding box center [396, 325] width 18 height 23
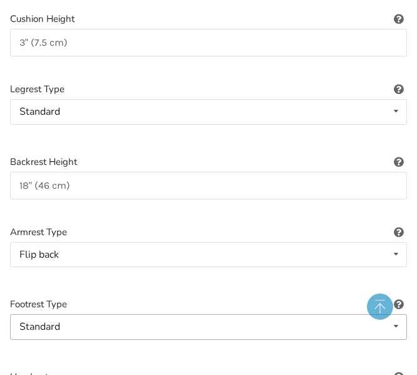
click at [395, 326] on div at bounding box center [382, 310] width 30 height 34
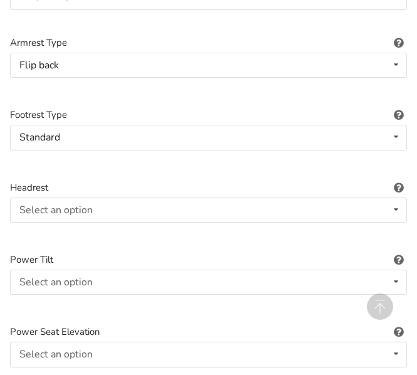
scroll to position [1139, 0]
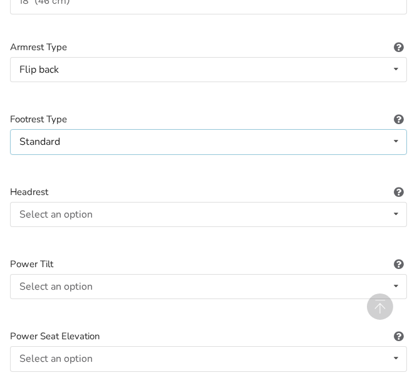
click at [397, 136] on icon at bounding box center [396, 141] width 18 height 23
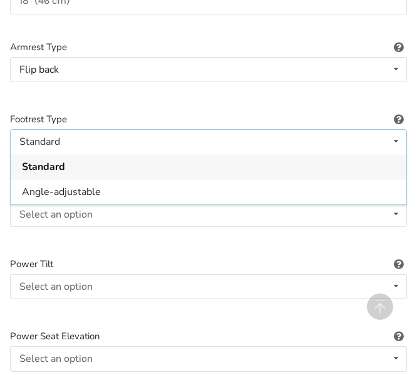
click at [58, 165] on span "Standard" at bounding box center [43, 167] width 43 height 14
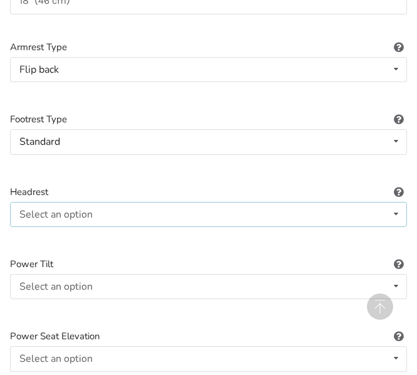
click at [400, 214] on icon at bounding box center [396, 213] width 18 height 23
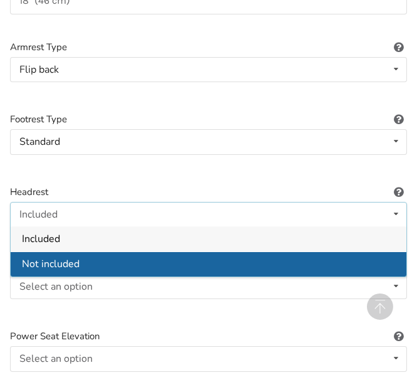
click at [227, 262] on div "Not included" at bounding box center [209, 263] width 396 height 25
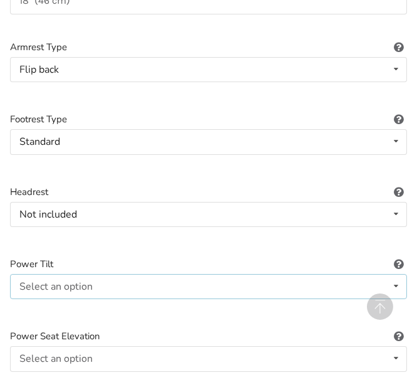
click at [395, 286] on icon at bounding box center [396, 285] width 18 height 23
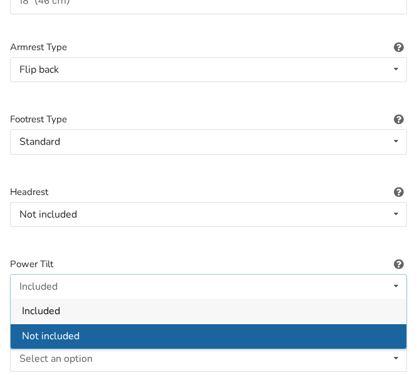
click at [158, 329] on div "Not included" at bounding box center [209, 335] width 396 height 25
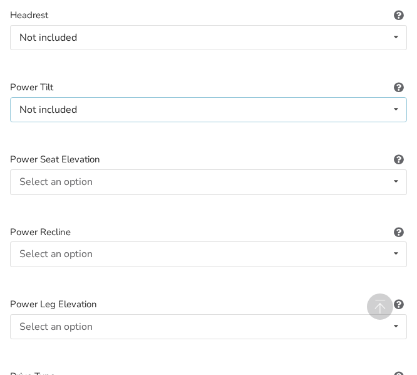
scroll to position [1311, 0]
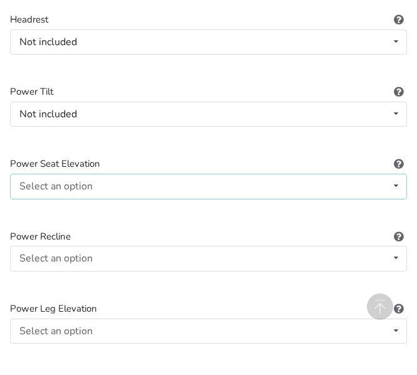
click at [395, 189] on icon at bounding box center [396, 185] width 18 height 23
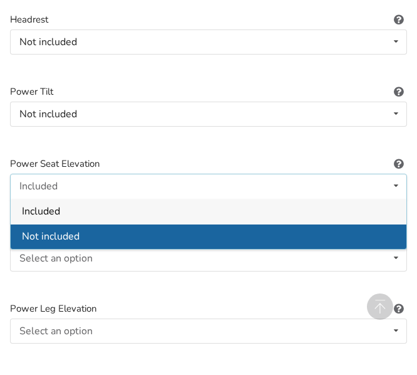
click at [138, 236] on div "Not included" at bounding box center [209, 235] width 396 height 25
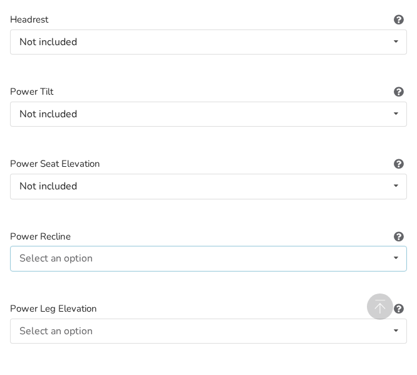
click at [394, 252] on icon at bounding box center [396, 257] width 18 height 23
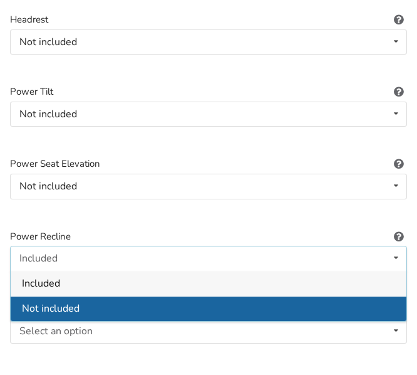
click at [74, 302] on span "Not included" at bounding box center [51, 308] width 58 height 14
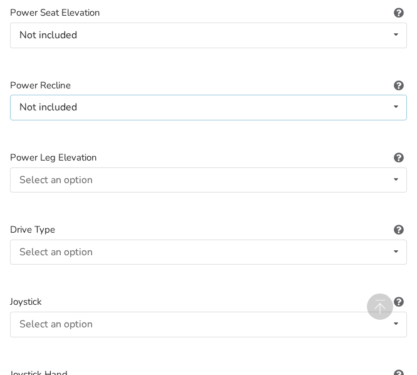
scroll to position [1458, 0]
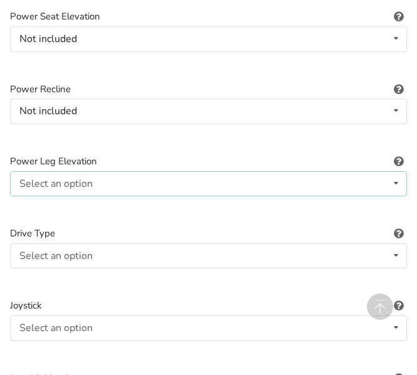
click at [395, 187] on icon at bounding box center [396, 183] width 18 height 23
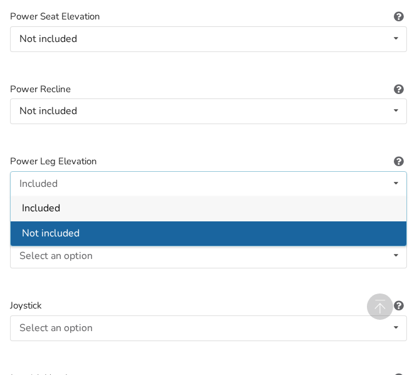
click at [252, 227] on div "Not included" at bounding box center [209, 232] width 396 height 25
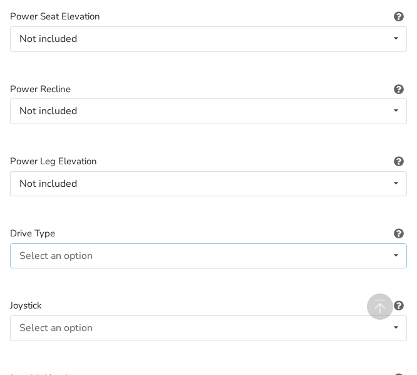
click at [397, 258] on icon at bounding box center [396, 255] width 18 height 23
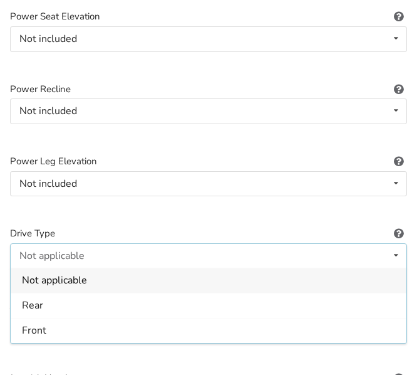
click at [78, 284] on span "Not applicable" at bounding box center [54, 281] width 65 height 14
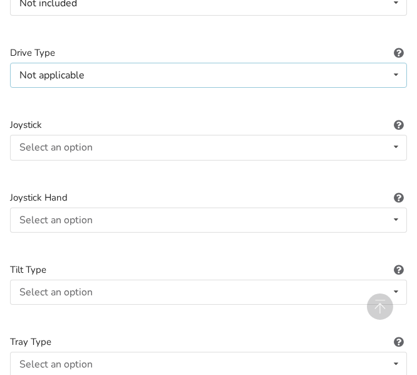
scroll to position [1664, 0]
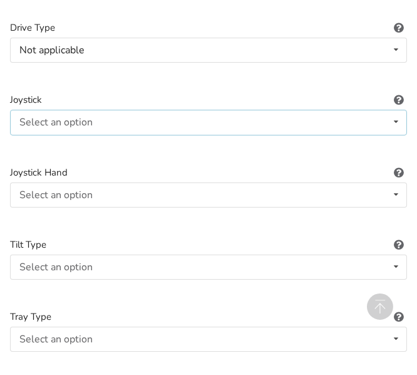
click at [398, 121] on icon at bounding box center [396, 121] width 18 height 23
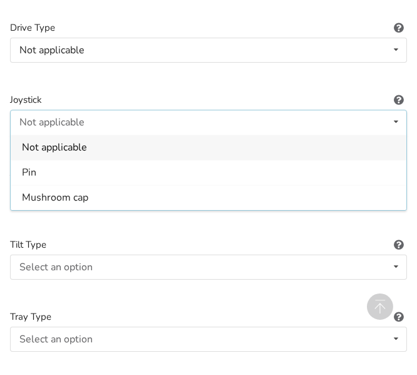
click at [239, 153] on div "Not applicable" at bounding box center [209, 147] width 396 height 25
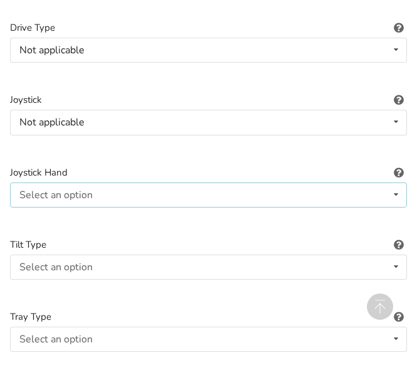
click at [392, 195] on icon at bounding box center [396, 194] width 18 height 23
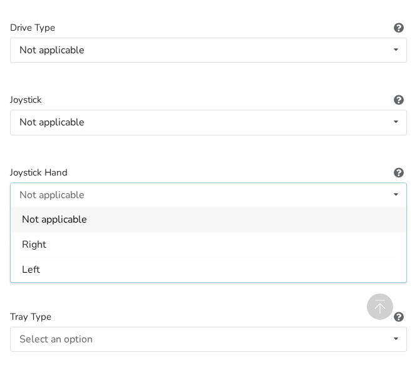
click at [107, 221] on div "Not applicable" at bounding box center [209, 219] width 396 height 25
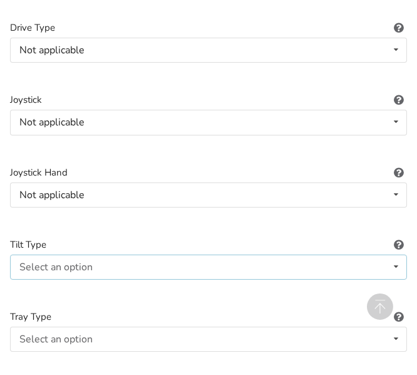
click at [397, 272] on icon at bounding box center [396, 266] width 18 height 23
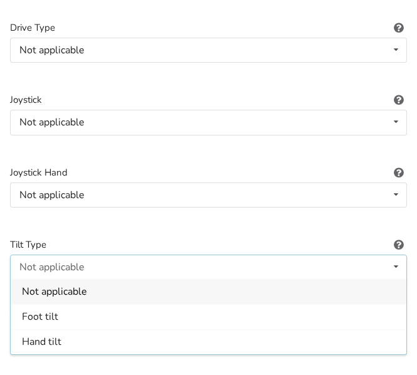
click at [84, 290] on span "Not applicable" at bounding box center [54, 292] width 65 height 14
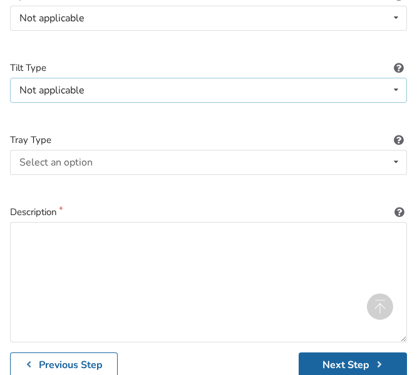
scroll to position [1837, 0]
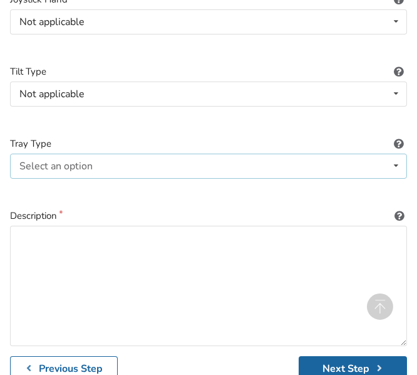
click at [396, 166] on icon at bounding box center [396, 165] width 18 height 23
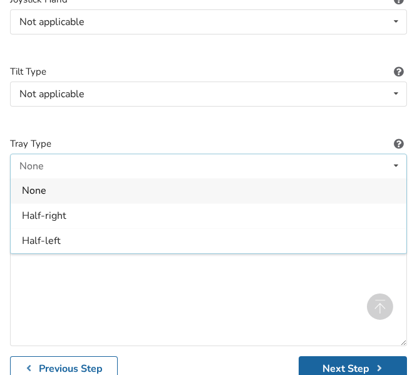
click at [46, 182] on div "None" at bounding box center [209, 190] width 396 height 25
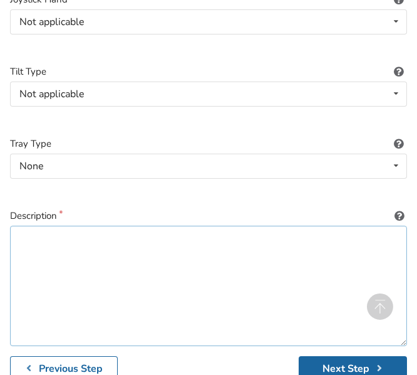
click at [67, 241] on textarea at bounding box center [208, 286] width 397 height 120
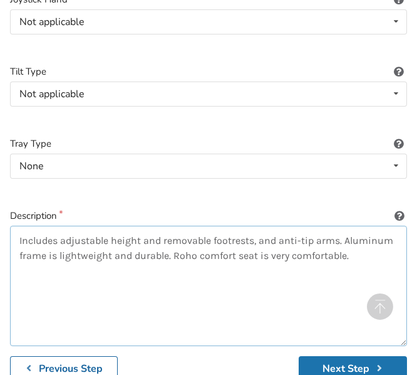
type textarea "Includes adjustable height and removable footrests, and anti-tip arms. Aluminum…"
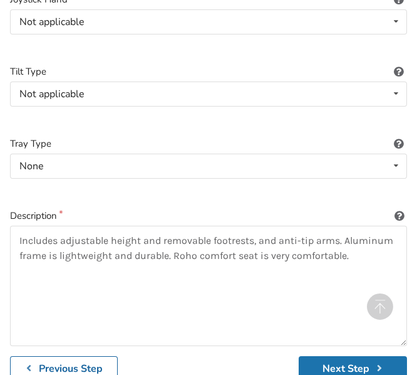
click at [345, 360] on button "Next Step" at bounding box center [353, 368] width 108 height 24
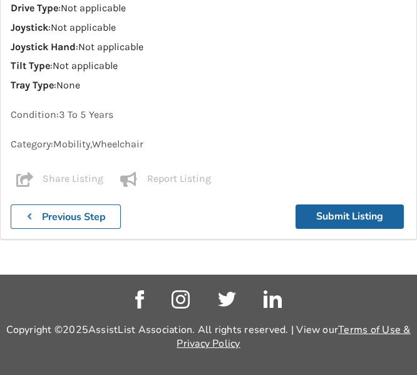
scroll to position [1385, 0]
click at [343, 217] on button "Submit Listing" at bounding box center [350, 216] width 108 height 24
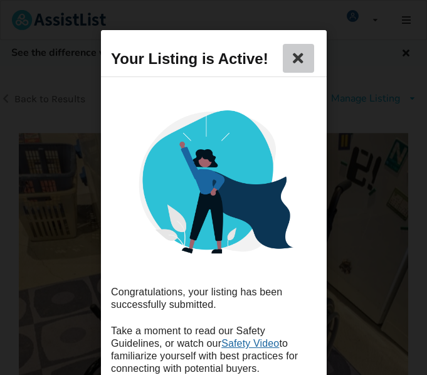
click at [291, 56] on icon at bounding box center [298, 58] width 18 height 15
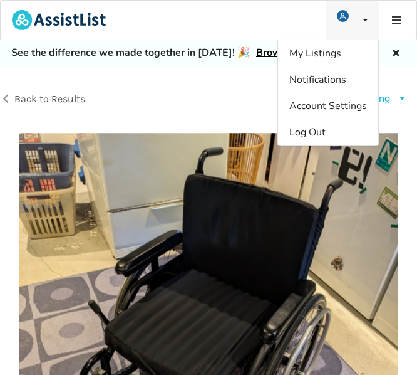
click at [340, 16] on img at bounding box center [343, 16] width 12 height 12
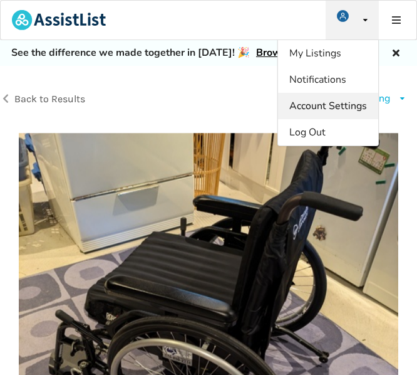
click at [343, 106] on span "Account Settings" at bounding box center [328, 106] width 78 height 14
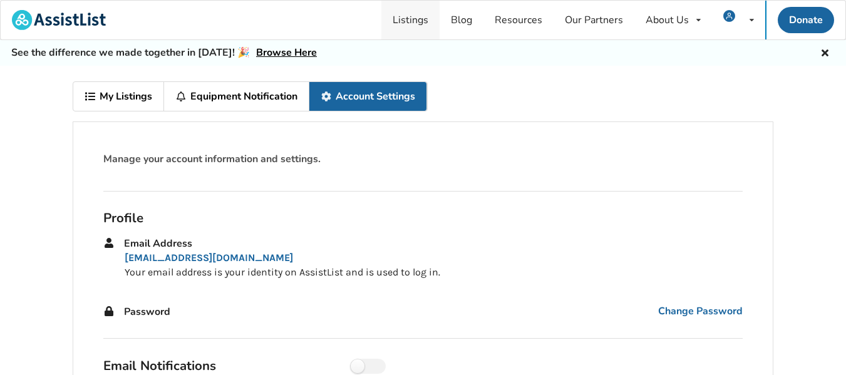
click at [412, 20] on link "Listings" at bounding box center [410, 20] width 58 height 39
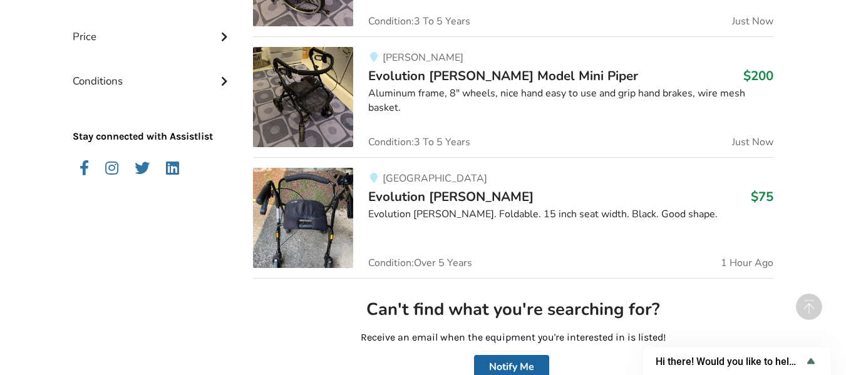
scroll to position [440, 0]
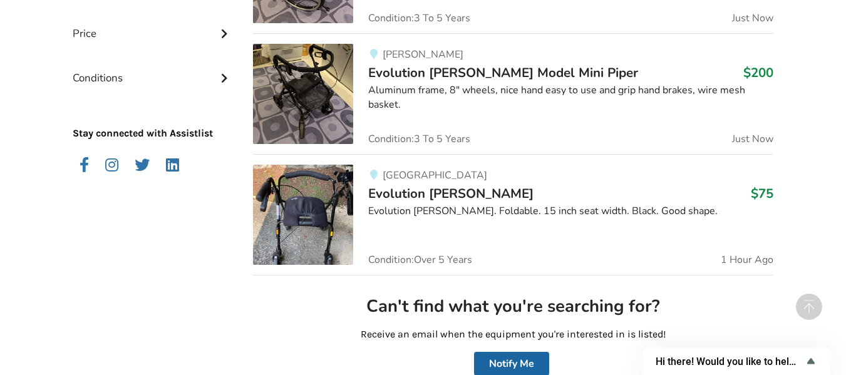
click at [403, 207] on div "Evolution [PERSON_NAME]. Foldable. 15 inch seat width. Black. Good shape." at bounding box center [570, 211] width 405 height 14
